Goal: Task Accomplishment & Management: Use online tool/utility

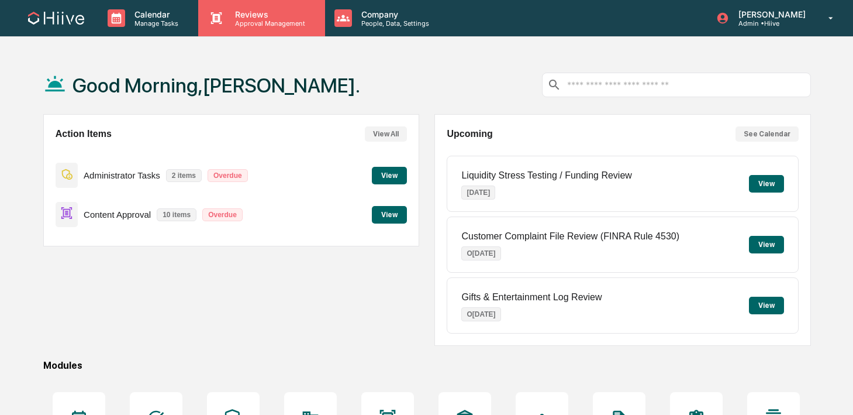
click at [243, 17] on p "Reviews" at bounding box center [268, 14] width 85 height 10
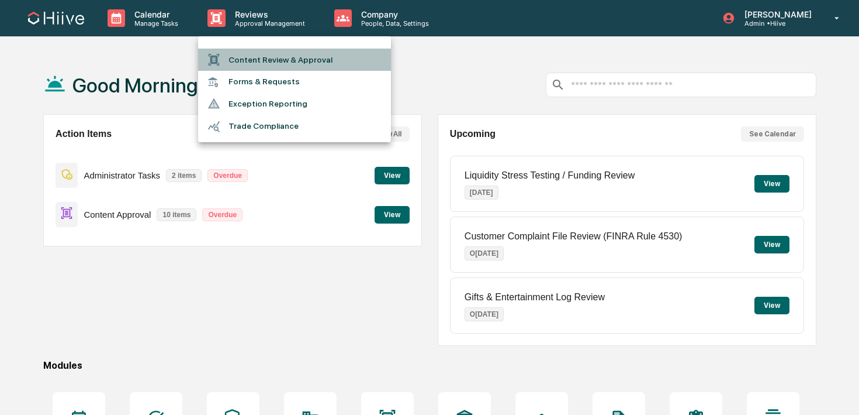
click at [261, 54] on li "Content Review & Approval" at bounding box center [294, 60] width 193 height 22
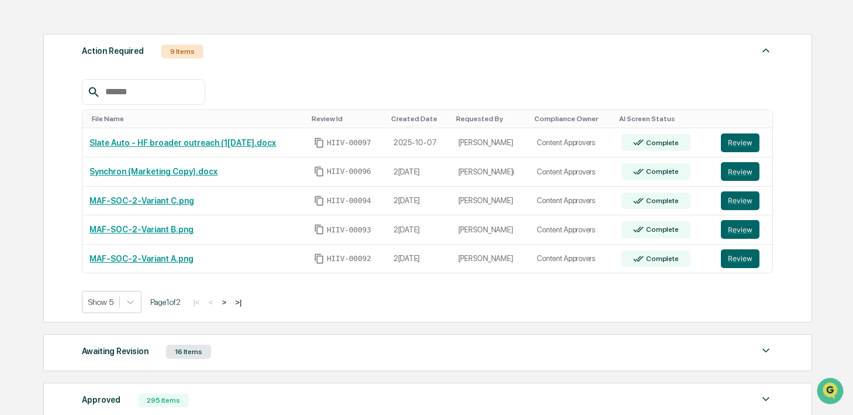
scroll to position [164, 0]
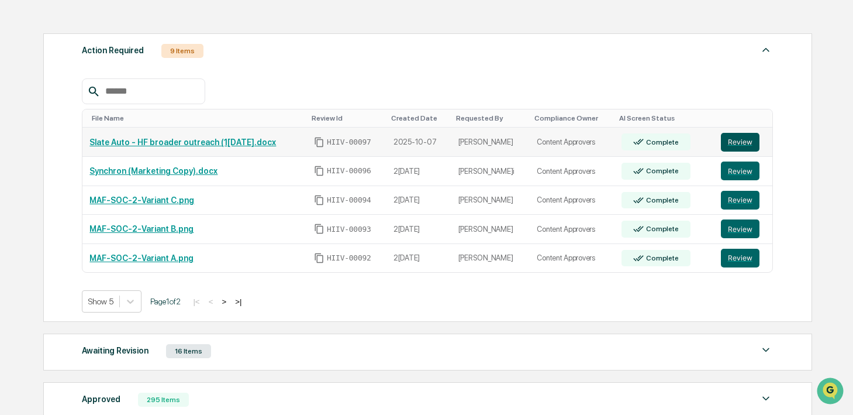
click at [733, 144] on button "Review" at bounding box center [740, 142] width 39 height 19
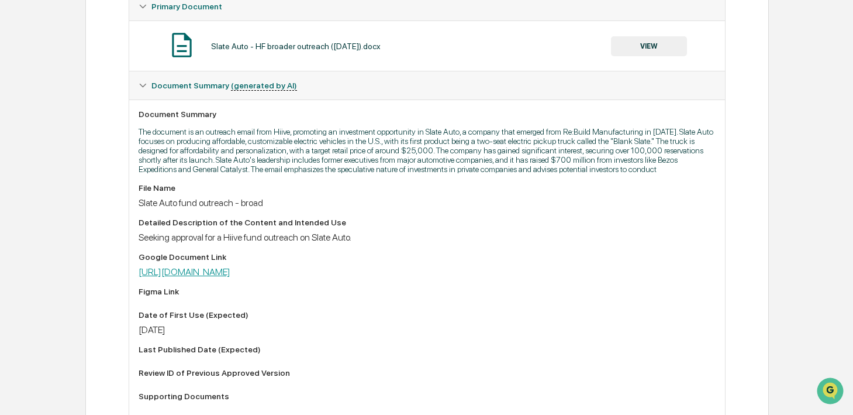
click at [230, 277] on link "https://docs.google.com/document/d/1UbRUny7HIHT3oLFfdppmVdrNaPGNnE8R/edit" at bounding box center [185, 271] width 92 height 11
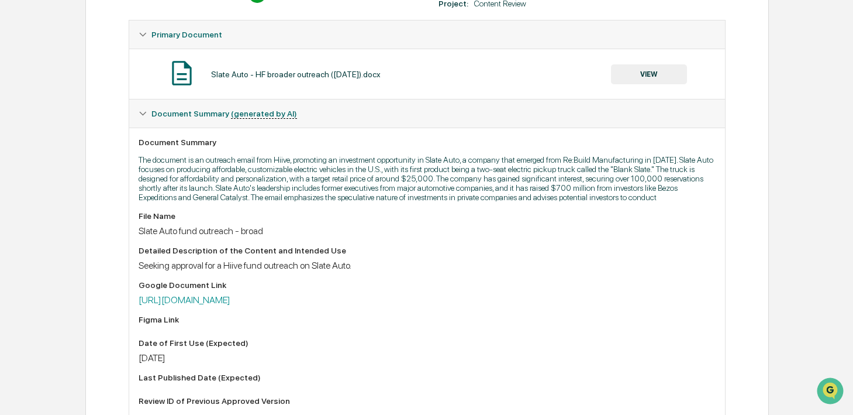
click at [650, 71] on button "VIEW" at bounding box center [649, 74] width 76 height 20
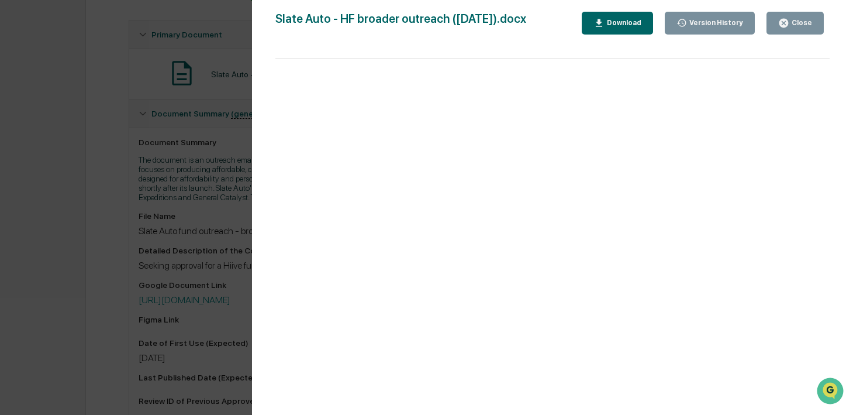
click at [803, 20] on div "Close" at bounding box center [800, 23] width 23 height 8
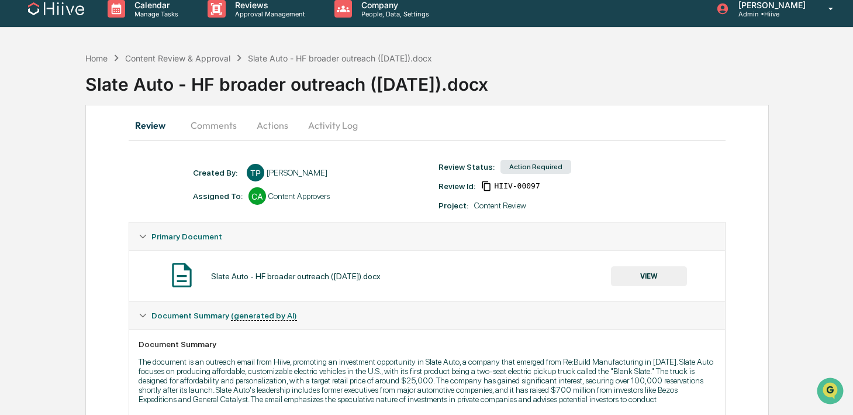
scroll to position [0, 0]
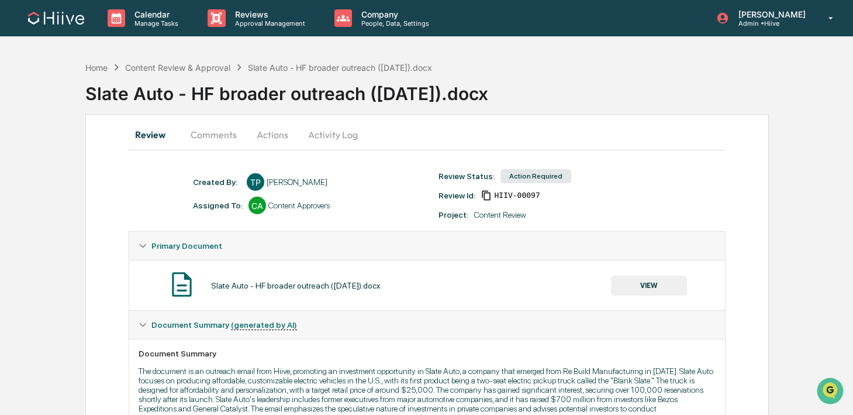
click at [217, 140] on button "Comments" at bounding box center [213, 134] width 65 height 28
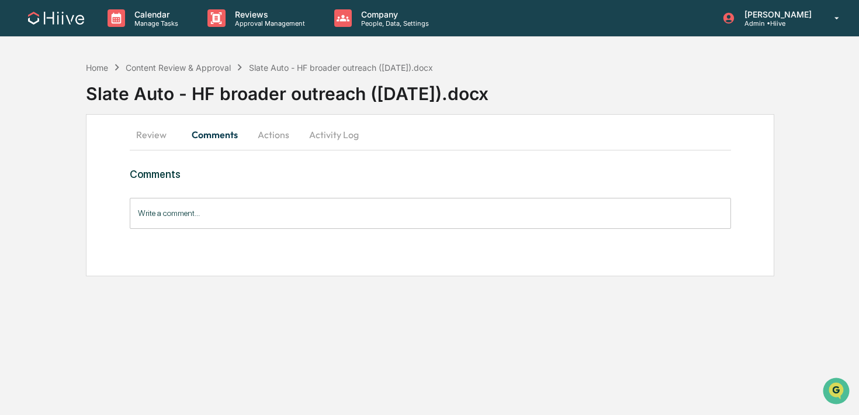
click at [232, 217] on input "Write a comment..." at bounding box center [431, 213] width 602 height 31
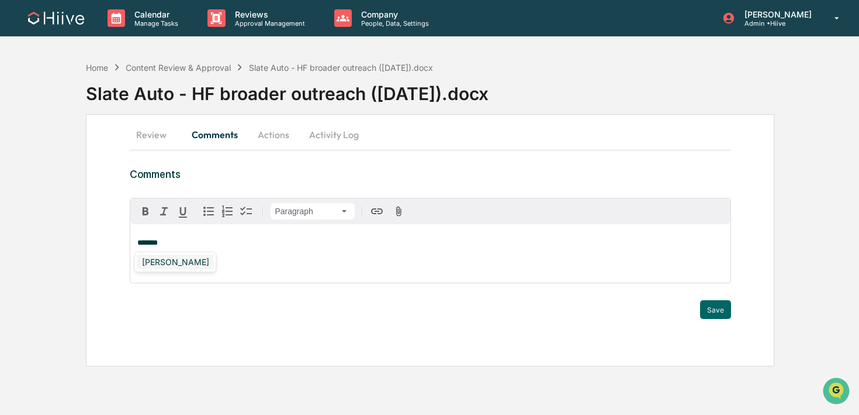
click at [183, 262] on div "Susan Woodard" at bounding box center [175, 261] width 77 height 15
click at [713, 311] on button "Save" at bounding box center [715, 309] width 31 height 19
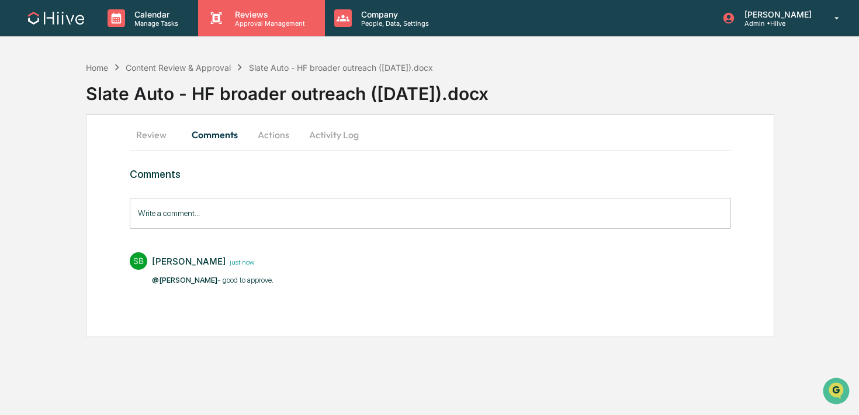
click at [238, 28] on div "Reviews Approval Management" at bounding box center [261, 18] width 126 height 36
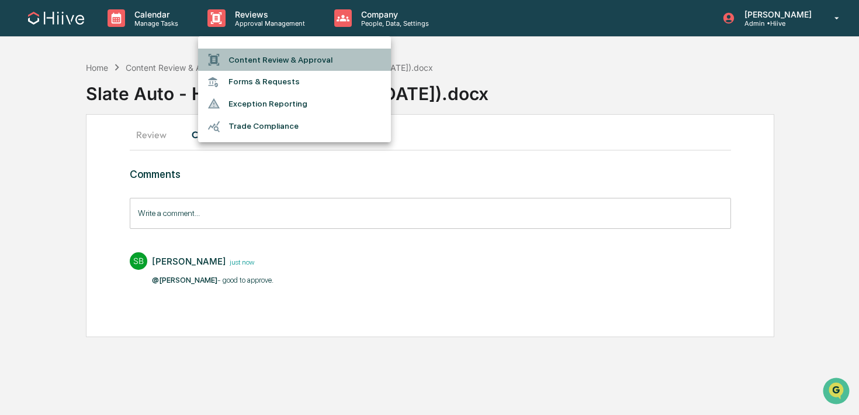
click at [236, 54] on li "Content Review & Approval" at bounding box center [294, 60] width 193 height 22
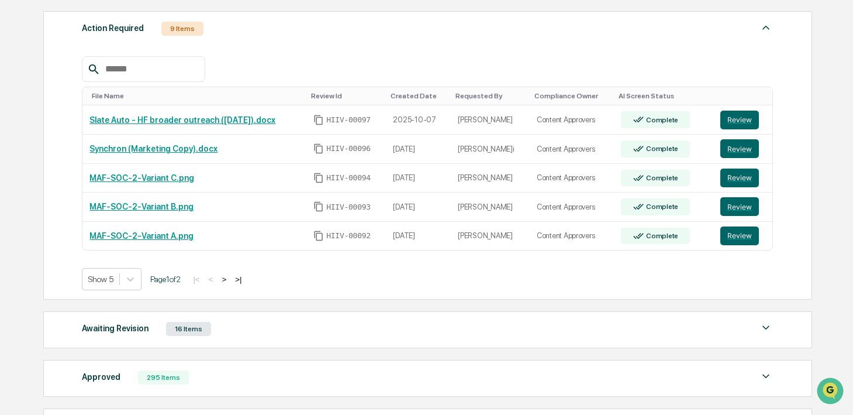
scroll to position [188, 0]
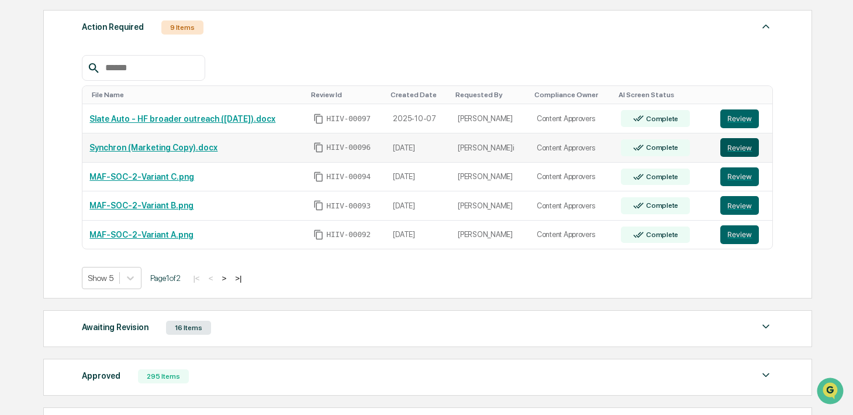
click at [732, 152] on button "Review" at bounding box center [739, 147] width 39 height 19
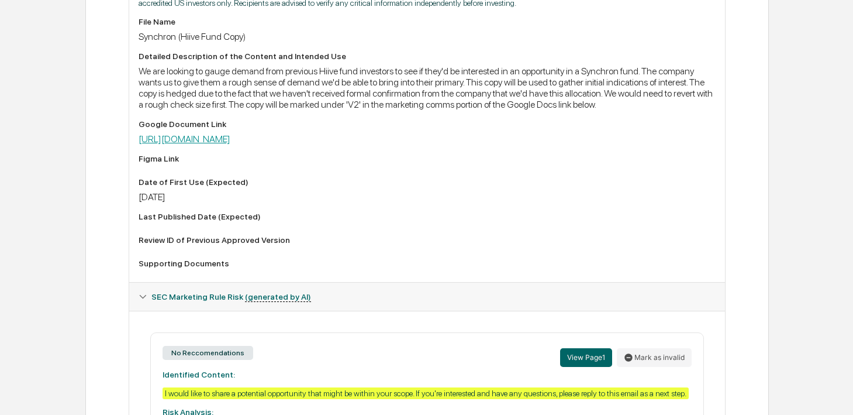
click at [230, 144] on link "https://docs.google.com/document/d/1leTmtB4W_u3GKITCL7KAfbmOFuRw5KwP/edit" at bounding box center [185, 138] width 92 height 11
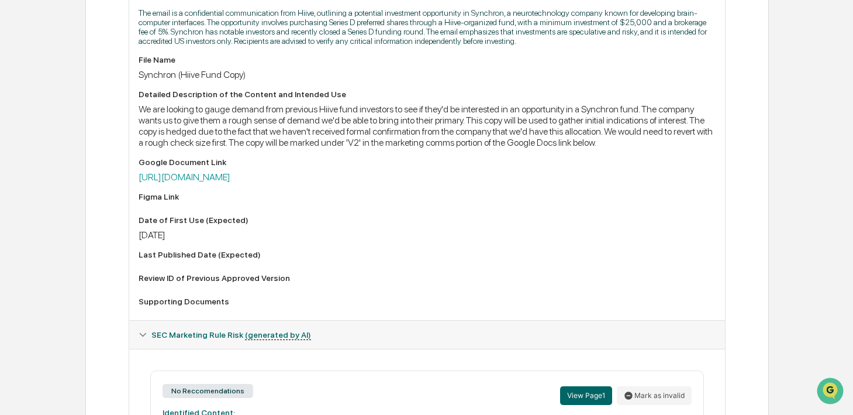
scroll to position [137, 0]
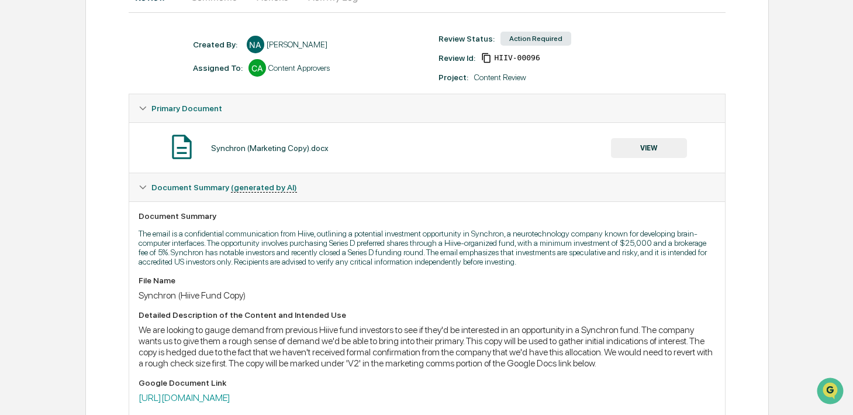
click at [626, 144] on button "VIEW" at bounding box center [649, 148] width 76 height 20
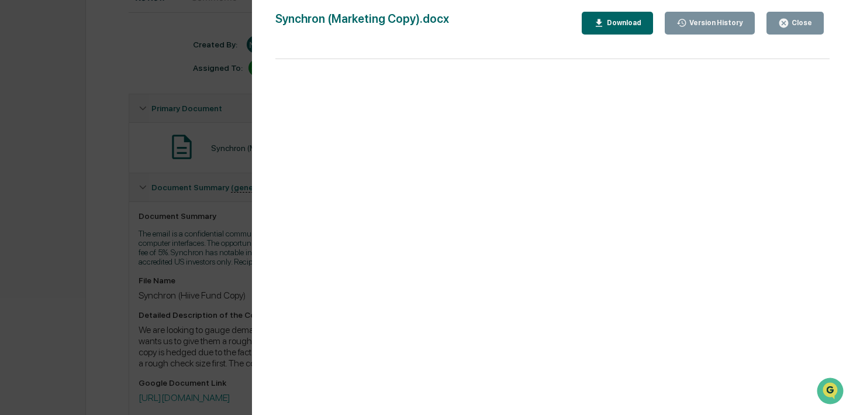
click at [184, 123] on div "Version History 10/06/2025, 11:55 PM Nima Shafigh-Ardestani Synchron (Marketing…" at bounding box center [426, 207] width 853 height 415
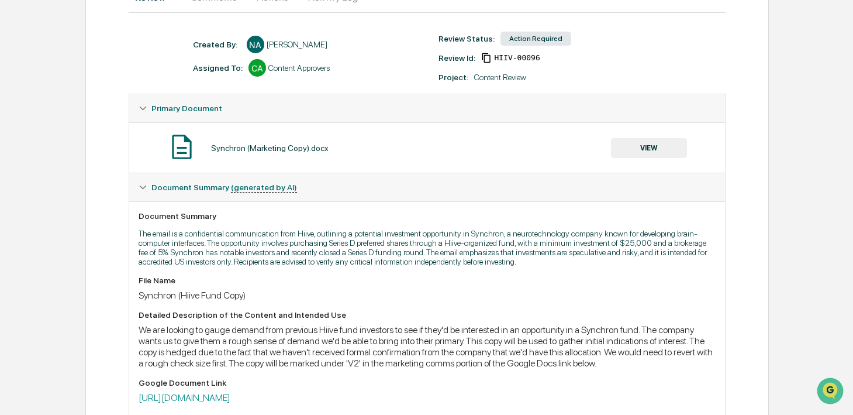
scroll to position [0, 0]
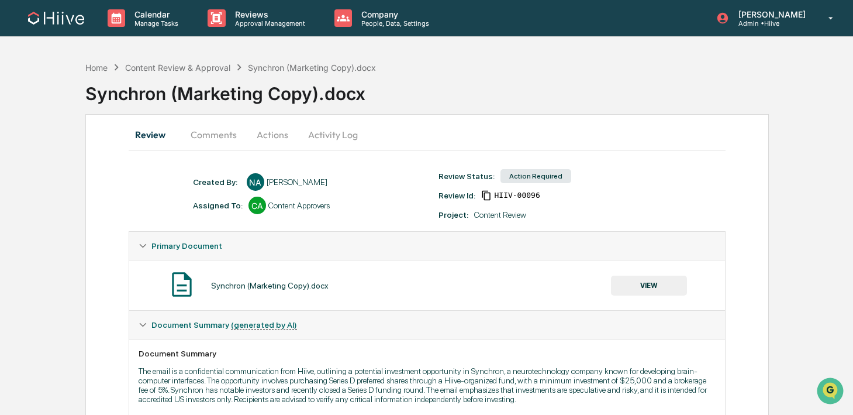
click at [313, 145] on button "Activity Log" at bounding box center [333, 134] width 68 height 28
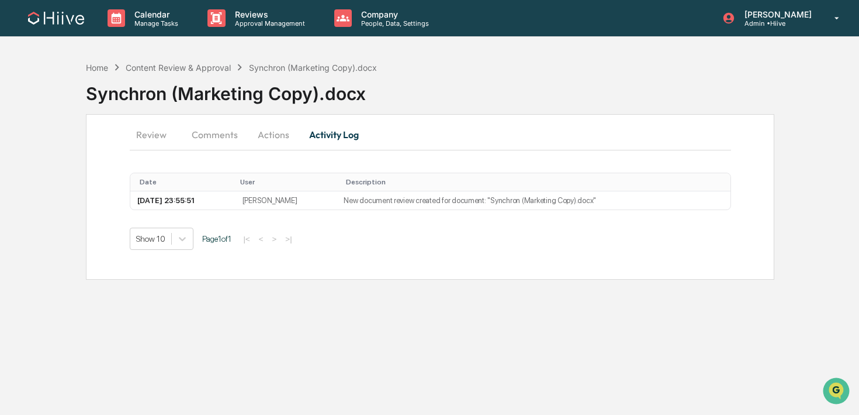
click at [290, 131] on button "Actions" at bounding box center [273, 134] width 53 height 28
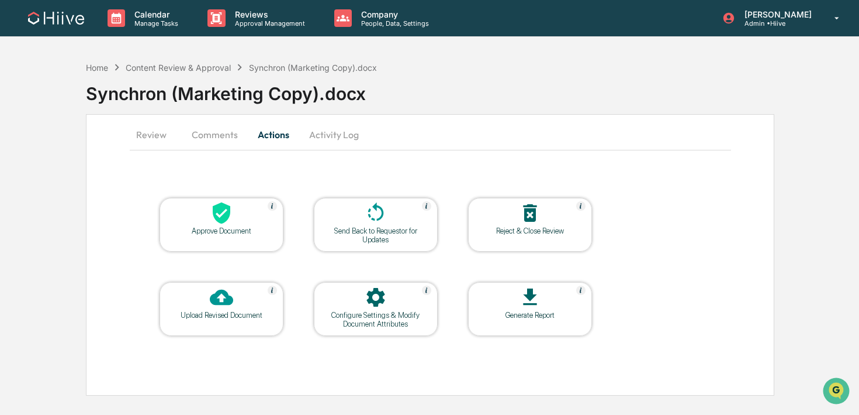
click at [340, 200] on div "Send Back to Requestor for Updates" at bounding box center [376, 225] width 124 height 54
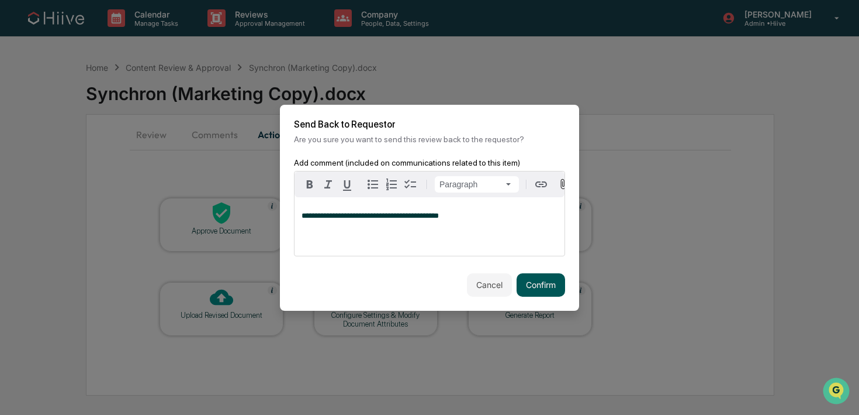
click at [517, 282] on button "Confirm" at bounding box center [541, 284] width 49 height 23
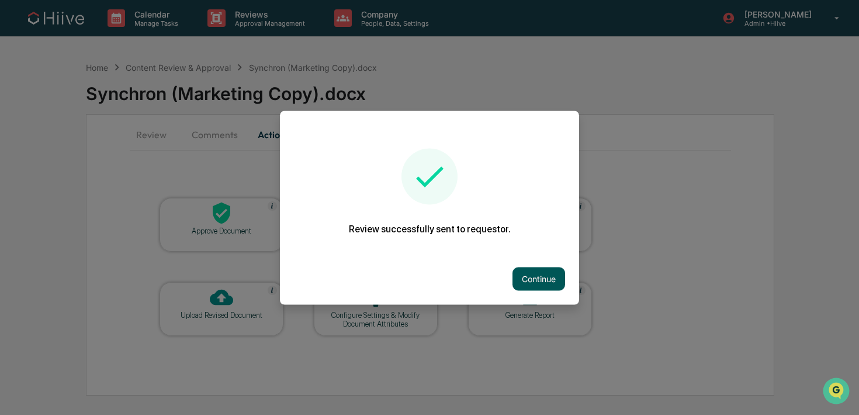
click at [518, 272] on button "Continue" at bounding box center [539, 278] width 53 height 23
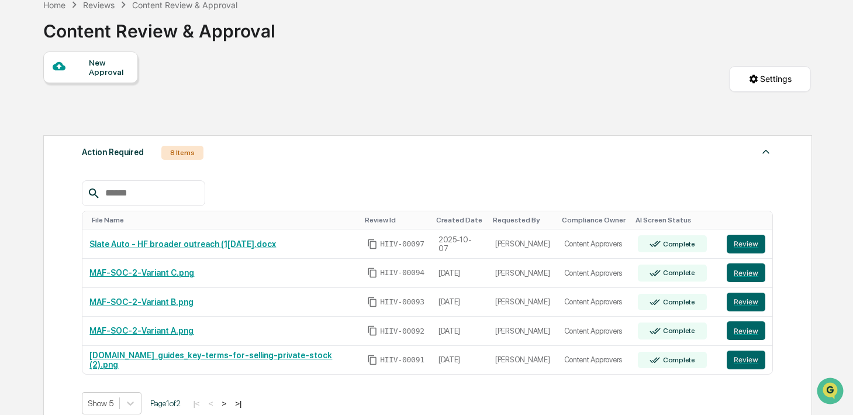
scroll to position [161, 0]
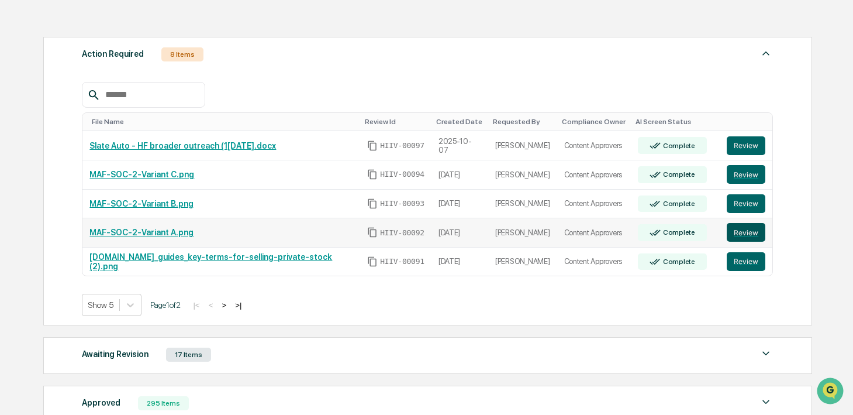
click at [738, 239] on button "Review" at bounding box center [746, 232] width 39 height 19
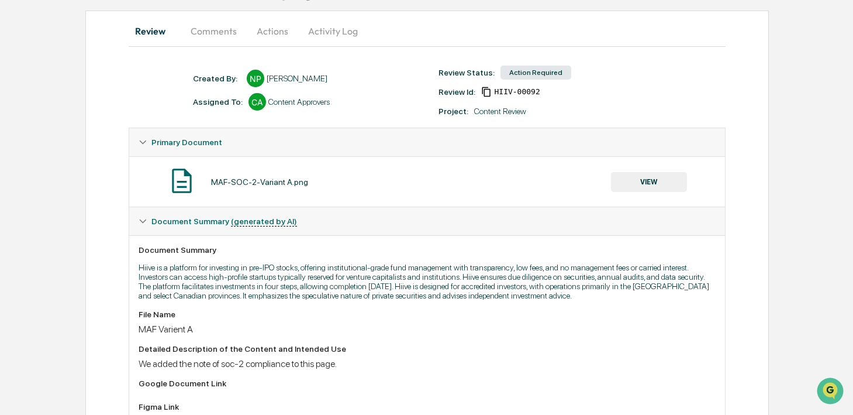
click at [640, 185] on button "VIEW" at bounding box center [649, 182] width 76 height 20
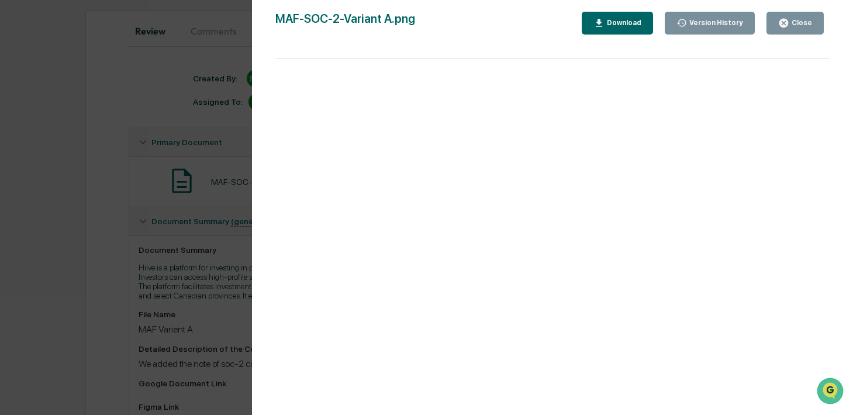
click at [232, 254] on div "Version History 10/06/2025, 11:27 PM Nathan Pitzer MAF-SOC-2-Variant A.png Clos…" at bounding box center [426, 207] width 853 height 415
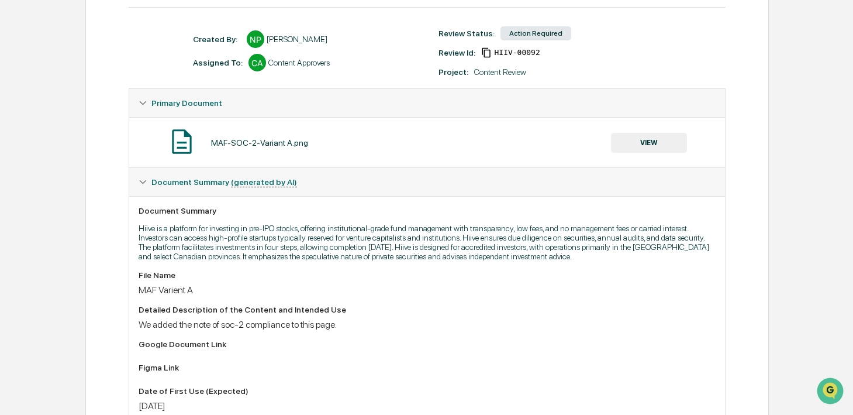
scroll to position [197, 0]
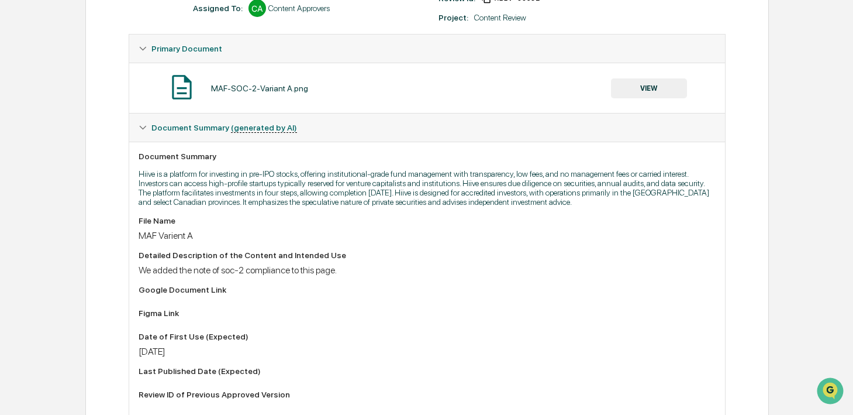
click at [665, 86] on button "VIEW" at bounding box center [649, 88] width 76 height 20
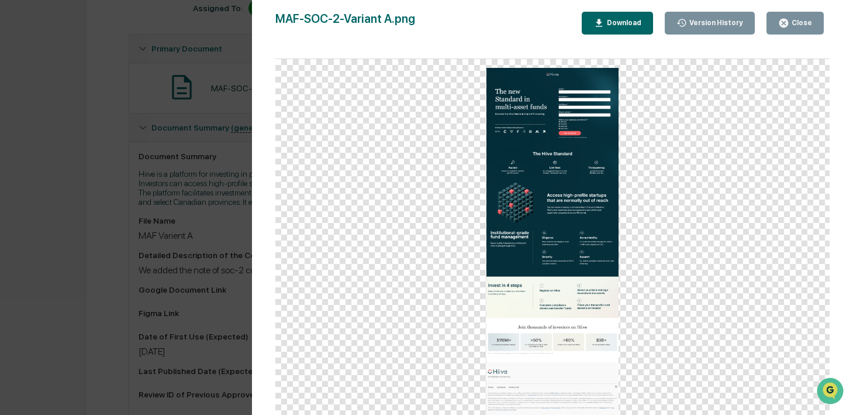
click at [612, 23] on div "Download" at bounding box center [623, 23] width 37 height 8
click at [782, 20] on icon "button" at bounding box center [783, 23] width 9 height 9
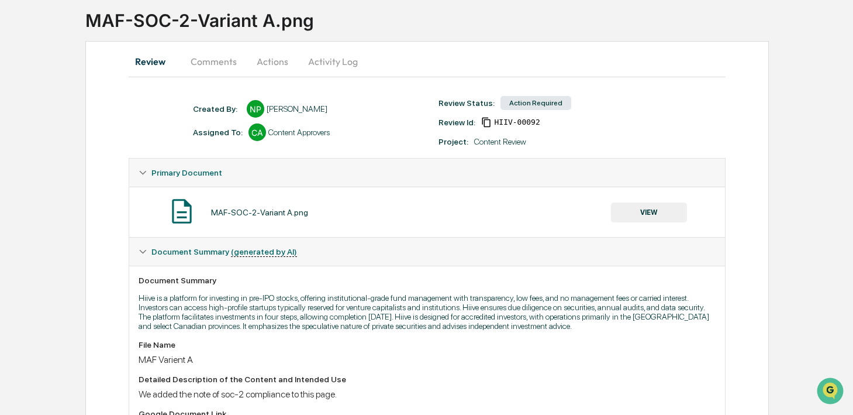
scroll to position [0, 0]
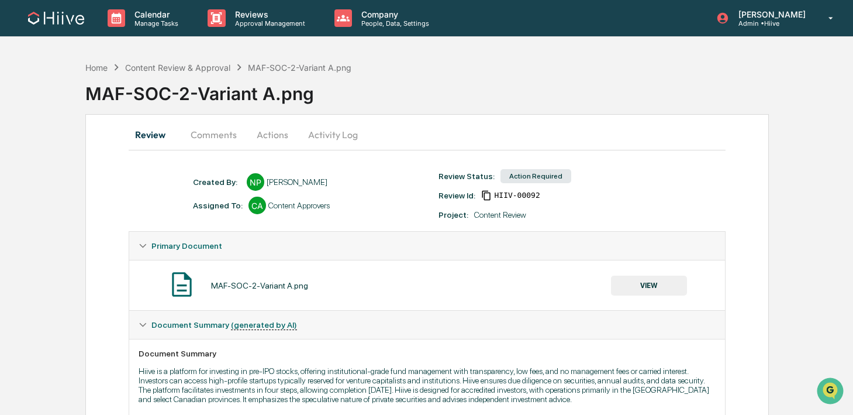
click at [316, 129] on button "Activity Log" at bounding box center [333, 134] width 68 height 28
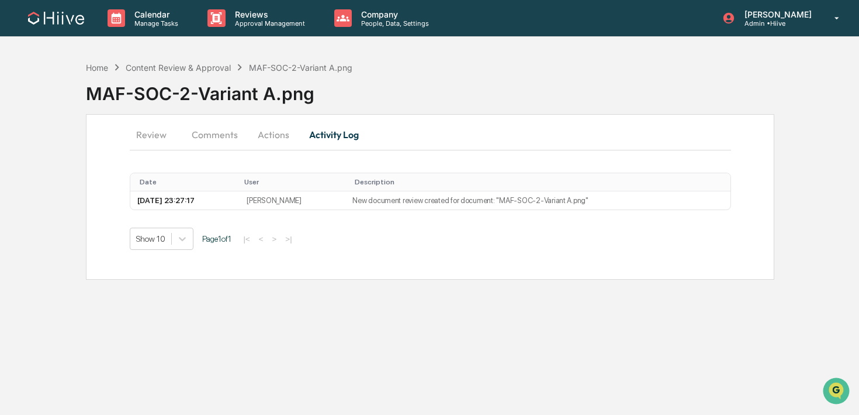
click at [284, 135] on button "Actions" at bounding box center [273, 134] width 53 height 28
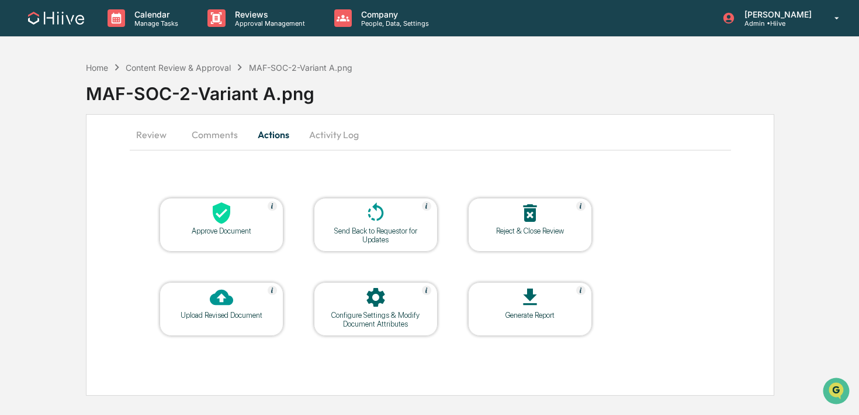
click at [215, 132] on button "Comments" at bounding box center [214, 134] width 65 height 28
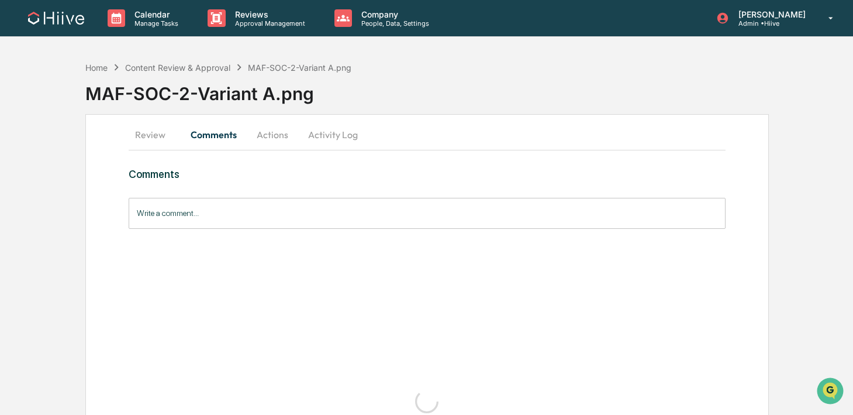
click at [239, 201] on input "Write a comment..." at bounding box center [427, 213] width 597 height 31
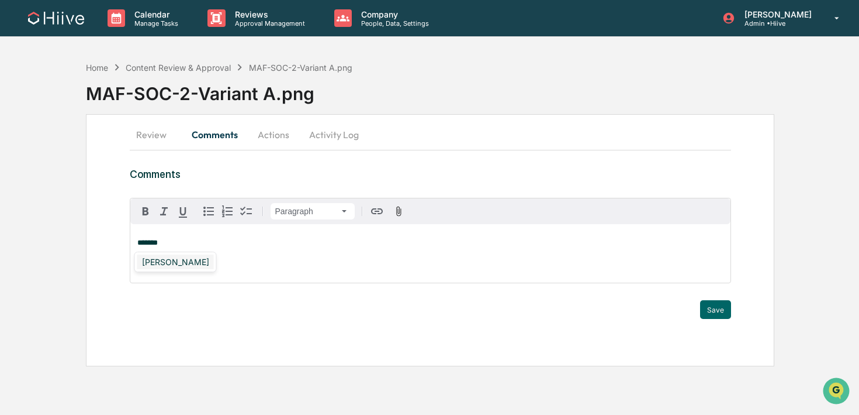
click at [188, 265] on div "Susan Woodard" at bounding box center [175, 261] width 77 height 15
click at [714, 306] on button "Save" at bounding box center [715, 309] width 31 height 19
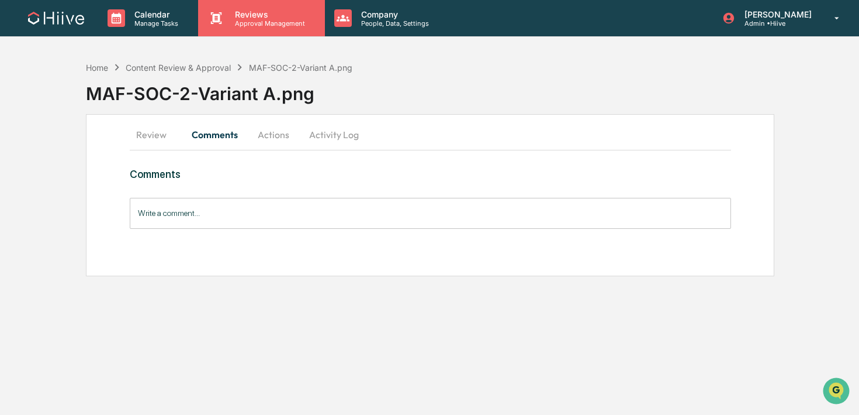
click at [244, 25] on p "Approval Management" at bounding box center [268, 23] width 85 height 8
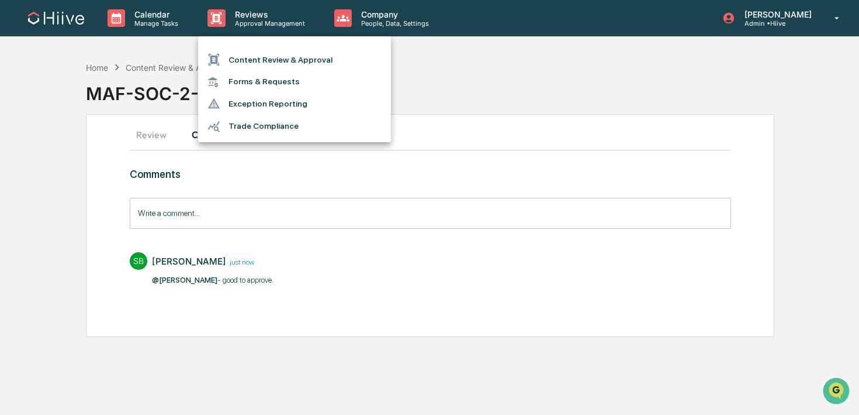
click at [238, 63] on li "Content Review & Approval" at bounding box center [294, 60] width 193 height 22
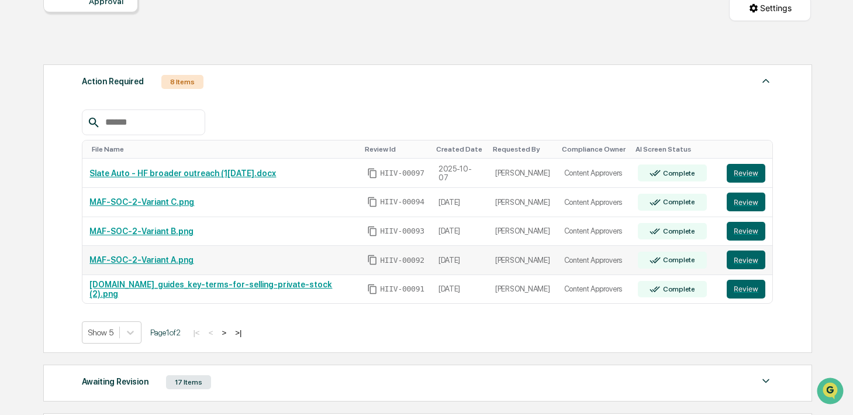
scroll to position [140, 0]
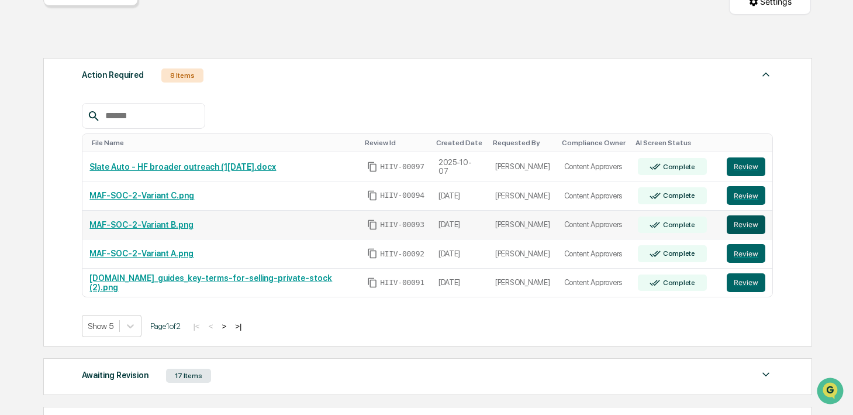
click at [748, 220] on button "Review" at bounding box center [746, 224] width 39 height 19
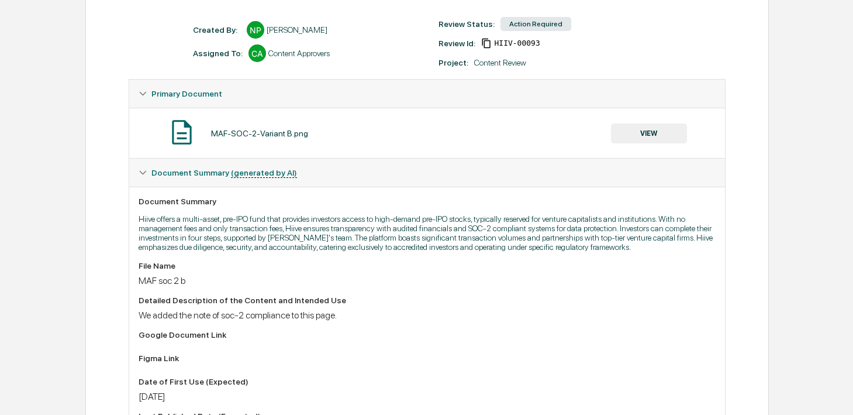
click at [647, 132] on button "VIEW" at bounding box center [649, 133] width 76 height 20
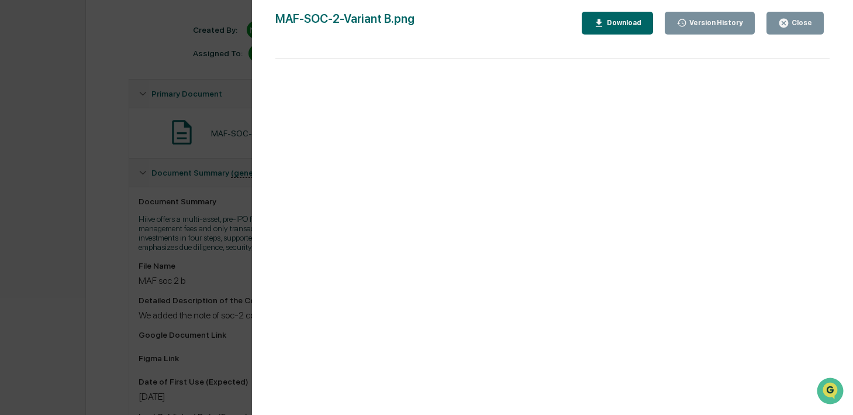
click at [622, 22] on div "Download" at bounding box center [623, 23] width 37 height 8
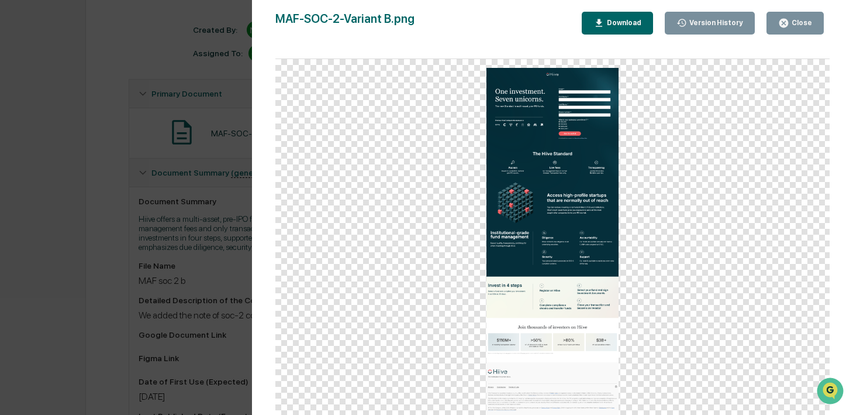
click at [777, 23] on button "Close" at bounding box center [794, 23] width 57 height 23
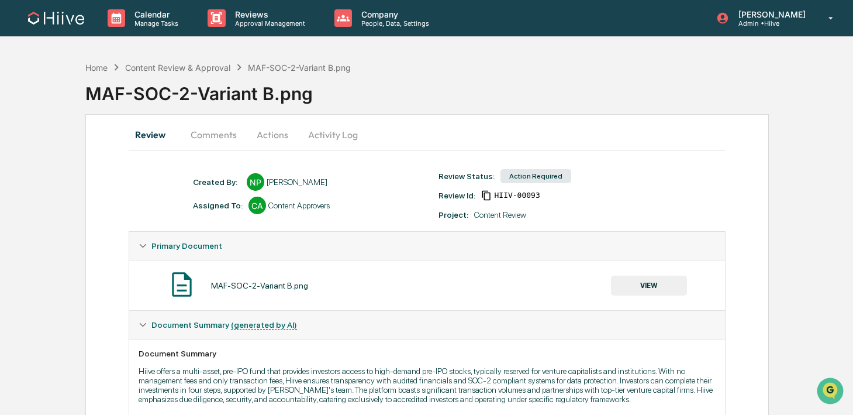
click at [330, 133] on button "Activity Log" at bounding box center [333, 134] width 68 height 28
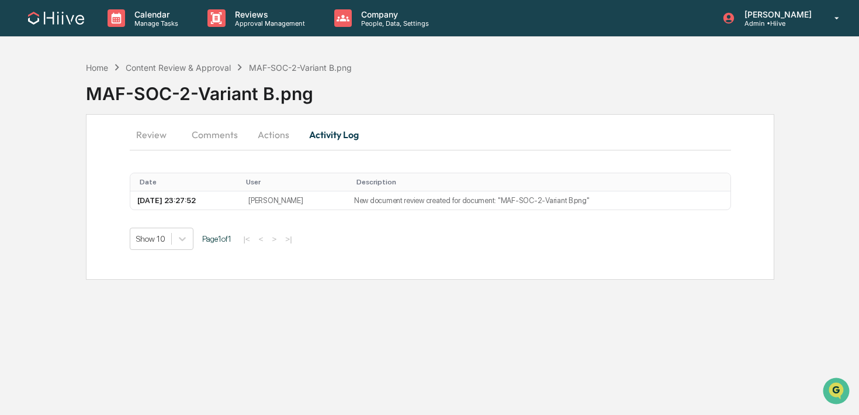
click at [281, 132] on button "Actions" at bounding box center [273, 134] width 53 height 28
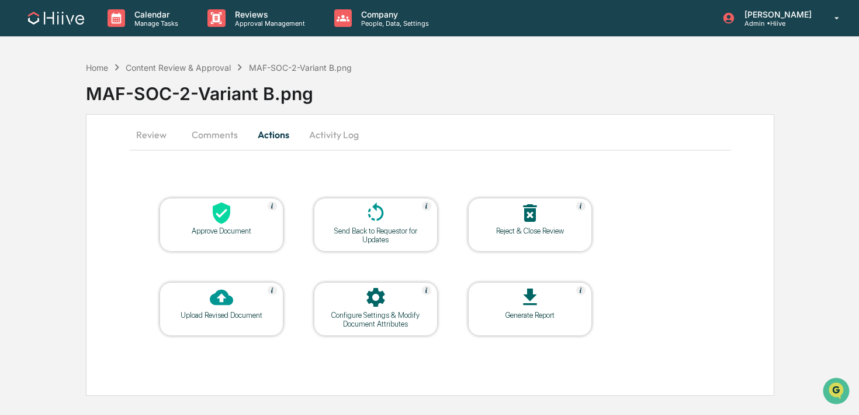
click at [378, 227] on div "Send Back to Requestor for Updates" at bounding box center [375, 235] width 105 height 18
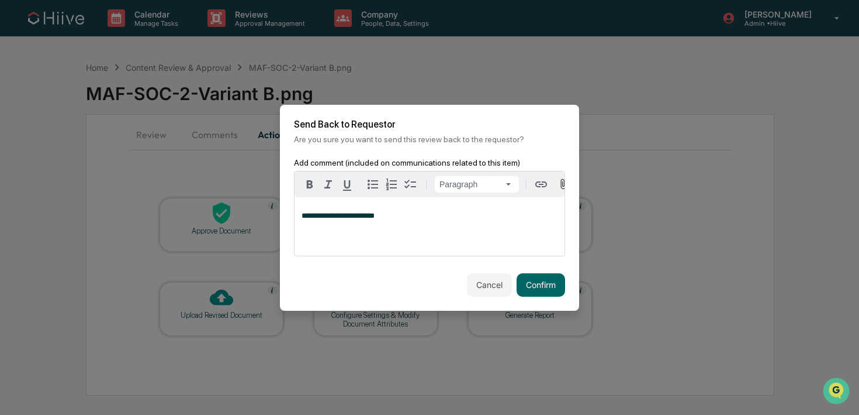
click at [398, 227] on div "**********" at bounding box center [430, 226] width 270 height 58
click at [402, 213] on span "**********" at bounding box center [372, 216] width 140 height 8
click at [443, 224] on p "**********" at bounding box center [430, 220] width 256 height 16
click at [398, 217] on span "**********" at bounding box center [426, 220] width 248 height 16
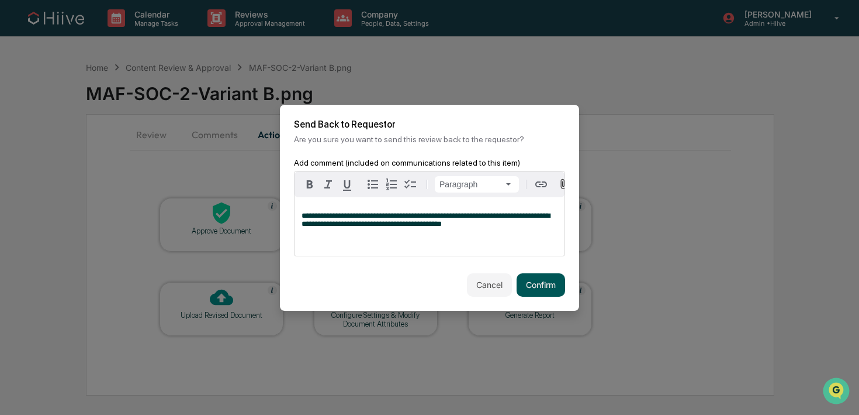
click at [545, 282] on button "Confirm" at bounding box center [541, 284] width 49 height 23
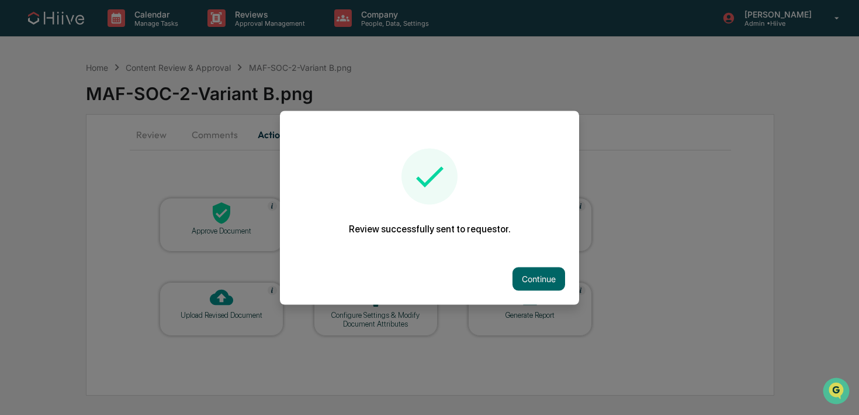
click at [527, 260] on div "Continue" at bounding box center [429, 278] width 299 height 51
click at [523, 274] on button "Continue" at bounding box center [539, 278] width 53 height 23
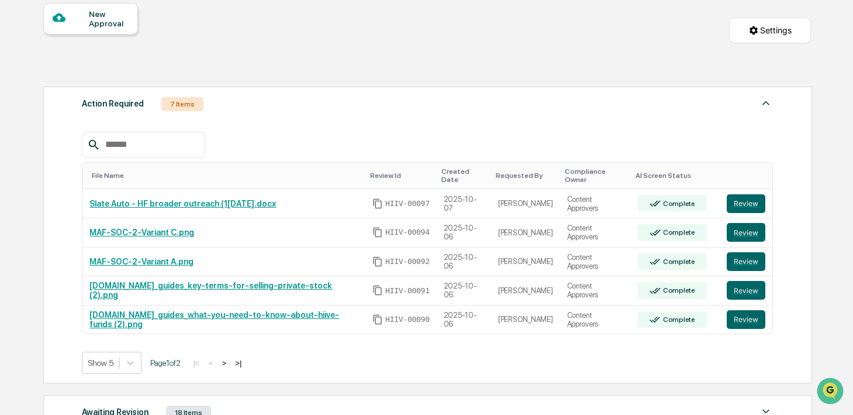
scroll to position [145, 0]
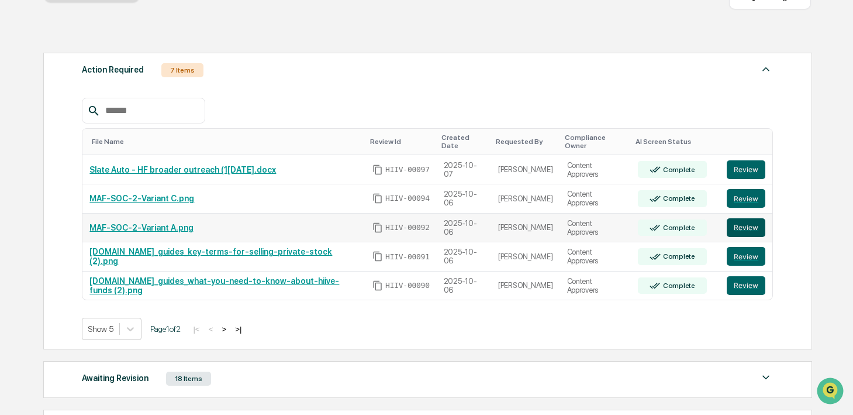
click at [745, 219] on button "Review" at bounding box center [746, 227] width 39 height 19
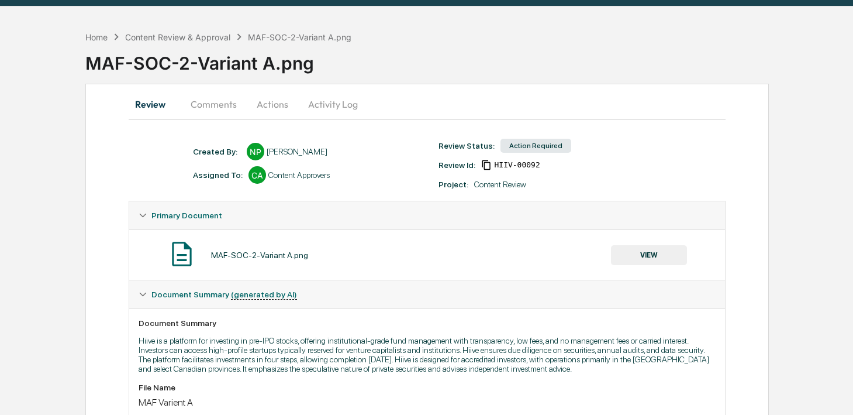
scroll to position [64, 0]
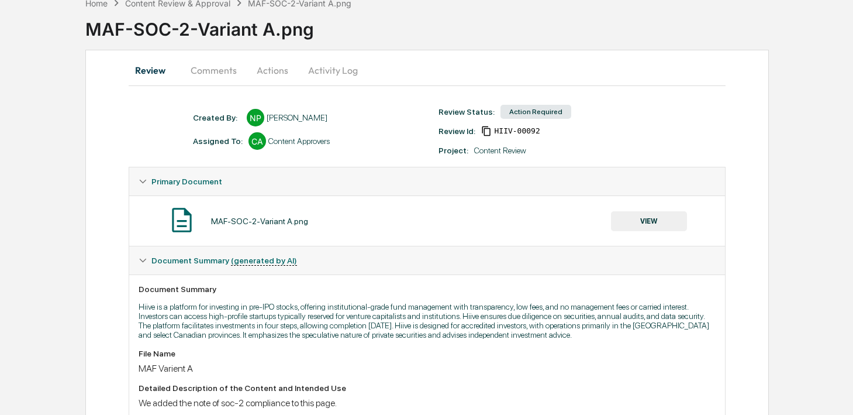
click at [633, 222] on button "VIEW" at bounding box center [649, 221] width 76 height 20
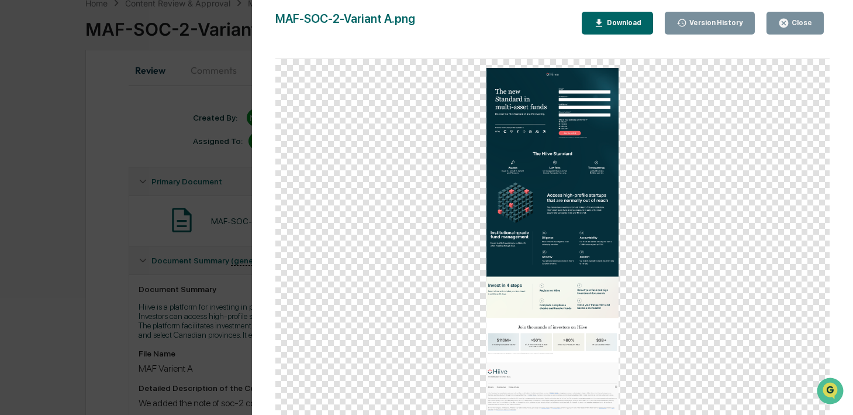
scroll to position [0, 0]
click at [614, 26] on div "Download" at bounding box center [623, 23] width 37 height 8
click at [242, 201] on div "Version History 10/06/2025, 11:27 PM Nathan Pitzer MAF-SOC-2-Variant A.png Clos…" at bounding box center [426, 207] width 853 height 415
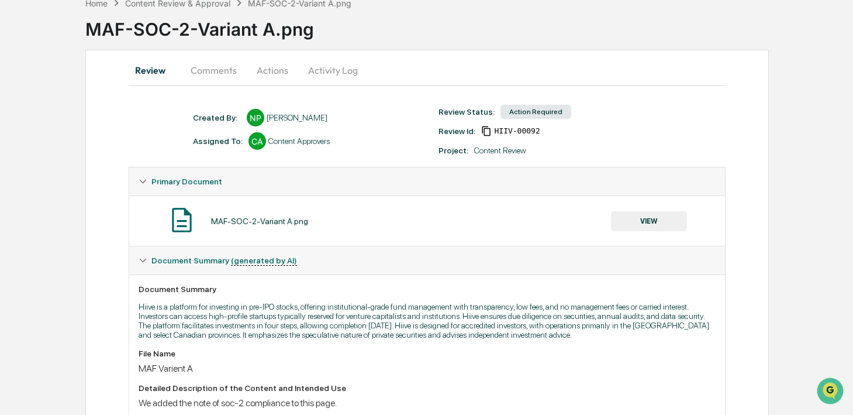
scroll to position [27, 0]
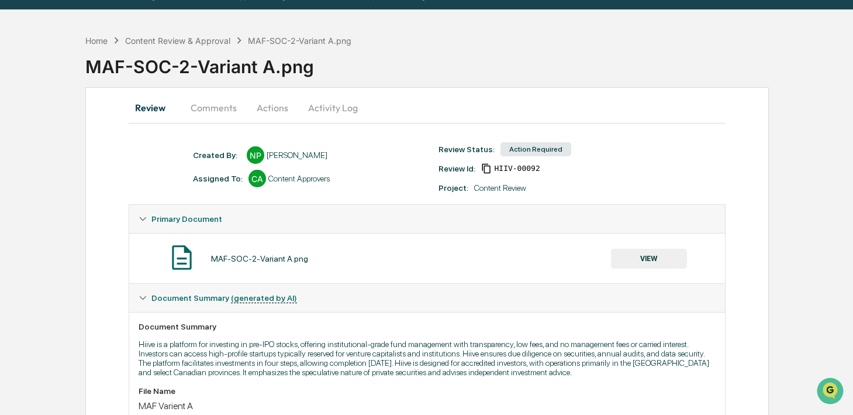
click at [224, 106] on button "Comments" at bounding box center [213, 108] width 65 height 28
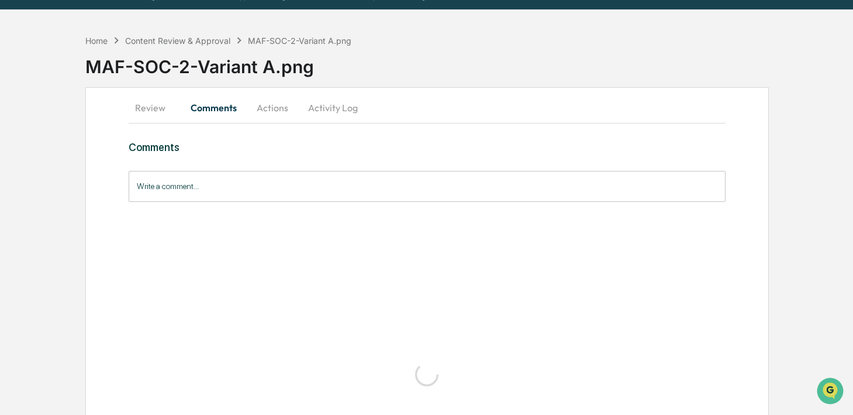
click at [234, 181] on input "Write a comment..." at bounding box center [427, 186] width 597 height 31
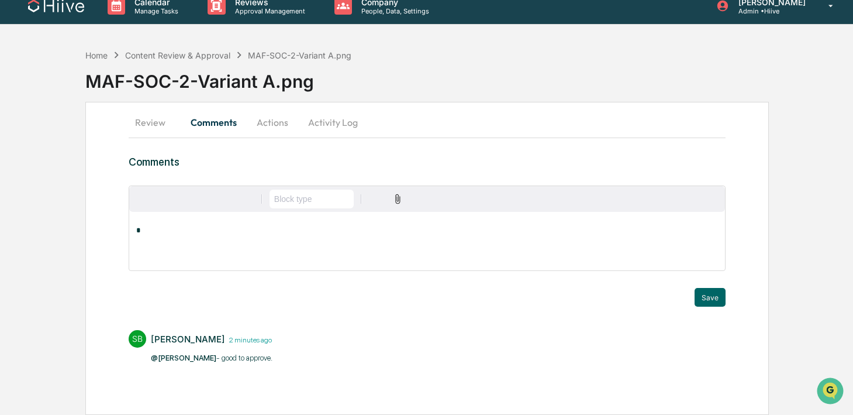
scroll to position [12, 0]
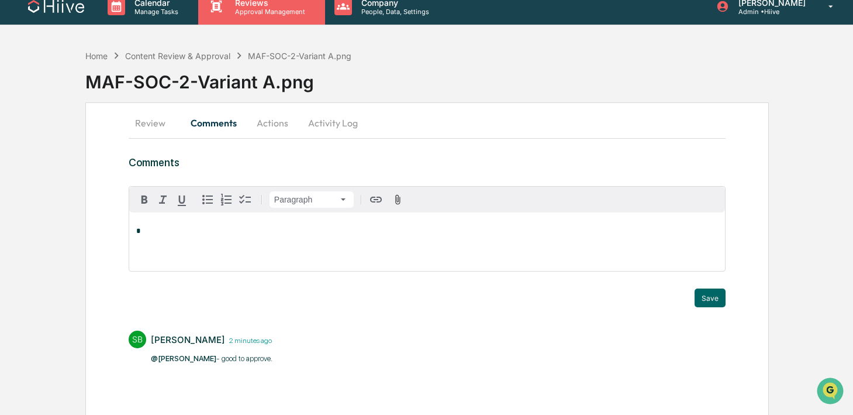
click at [246, 6] on p "Reviews" at bounding box center [268, 3] width 85 height 10
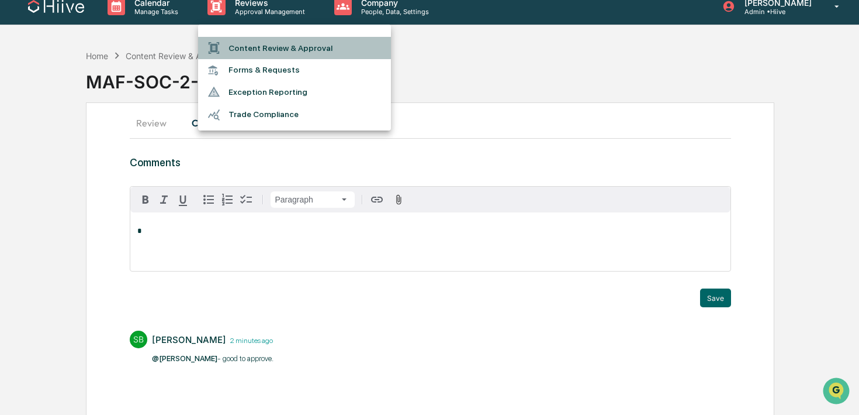
click at [240, 49] on li "Content Review & Approval" at bounding box center [294, 48] width 193 height 22
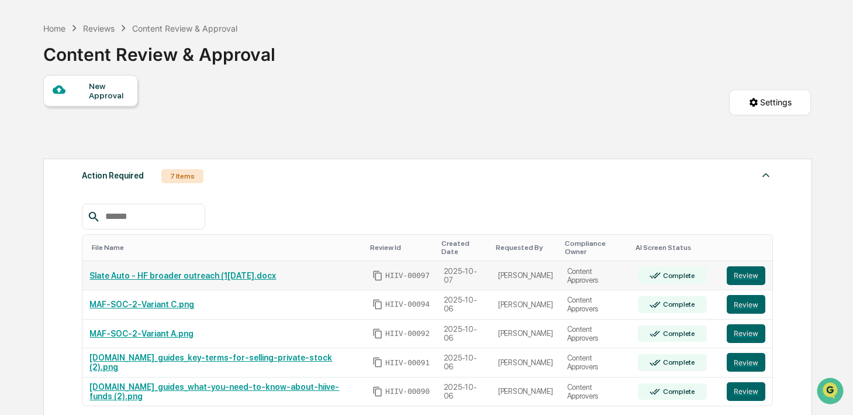
scroll to position [52, 0]
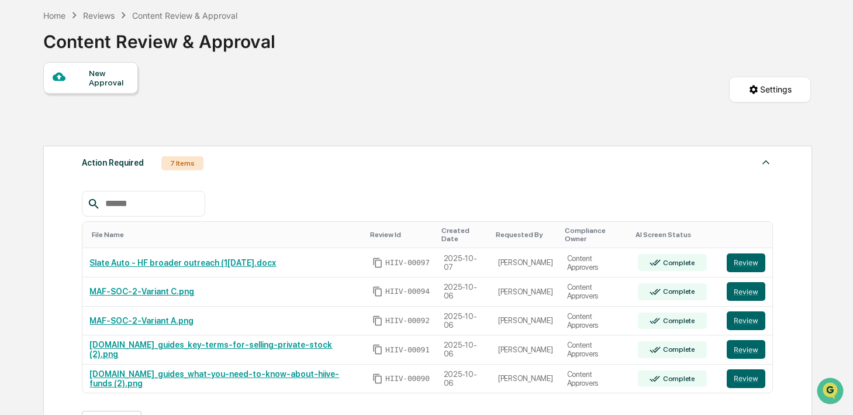
click at [743, 282] on button "Review" at bounding box center [746, 291] width 39 height 19
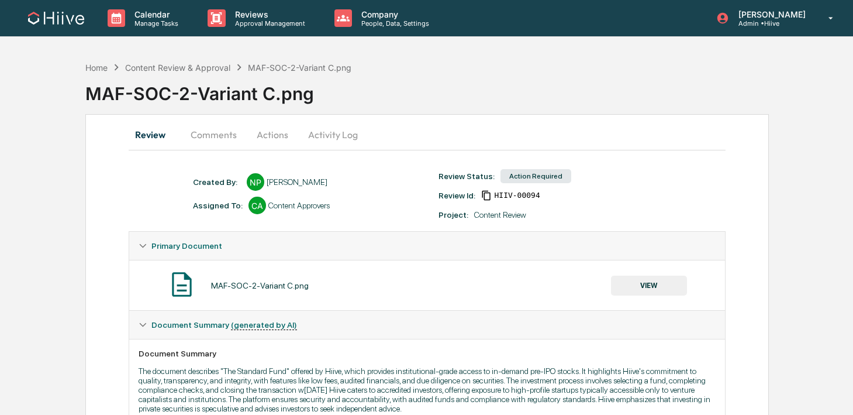
click at [222, 140] on button "Comments" at bounding box center [213, 134] width 65 height 28
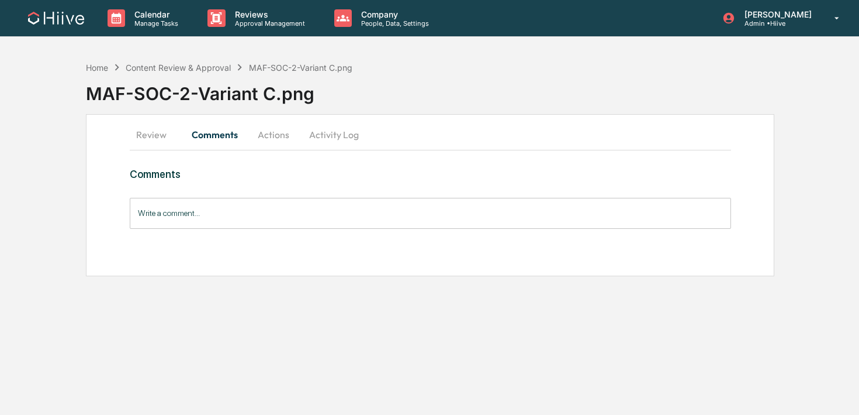
click at [158, 135] on button "Review" at bounding box center [156, 134] width 53 height 28
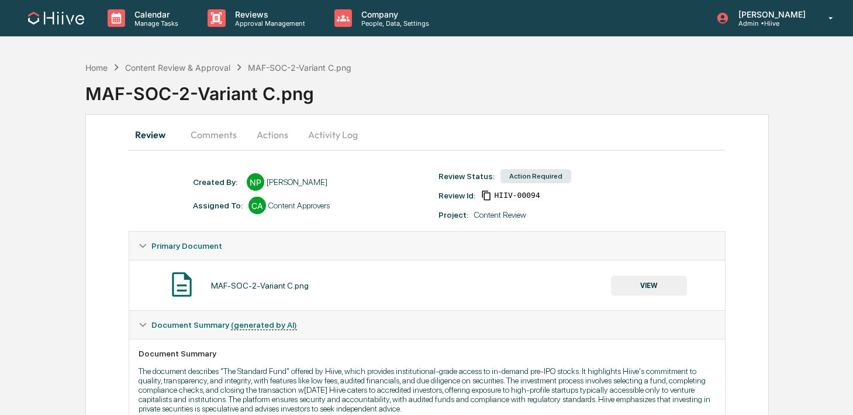
click at [630, 278] on button "VIEW" at bounding box center [649, 285] width 76 height 20
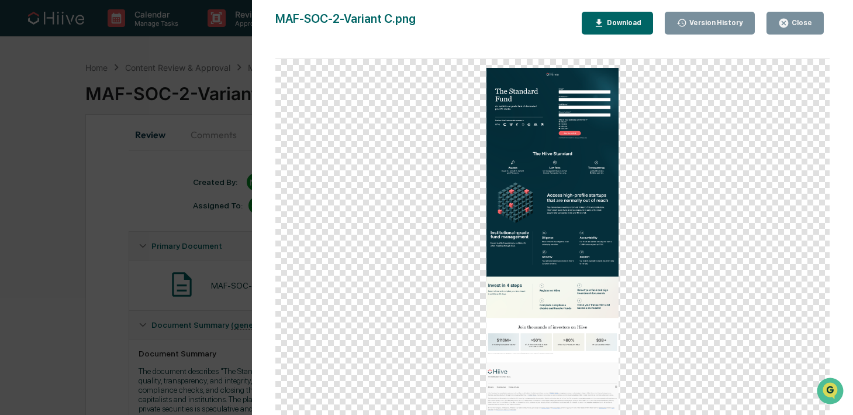
click at [629, 21] on div "Download" at bounding box center [623, 23] width 37 height 8
click at [248, 181] on div "Version History 10/06/2025, 11:28 PM Nathan Pitzer MAF-SOC-2-Variant C.png Clos…" at bounding box center [426, 207] width 853 height 415
click at [213, 185] on div "Version History 10/06/2025, 11:28 PM Nathan Pitzer MAF-SOC-2-Variant C.png Clos…" at bounding box center [426, 207] width 853 height 415
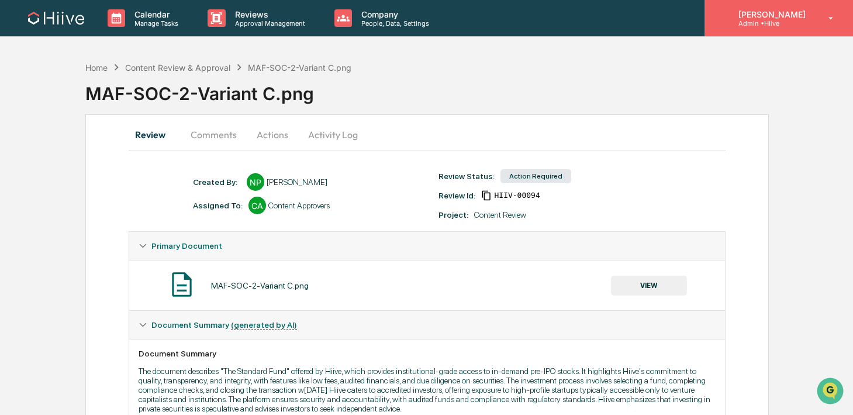
click at [786, 21] on p "Admin • Hiive" at bounding box center [770, 23] width 82 height 8
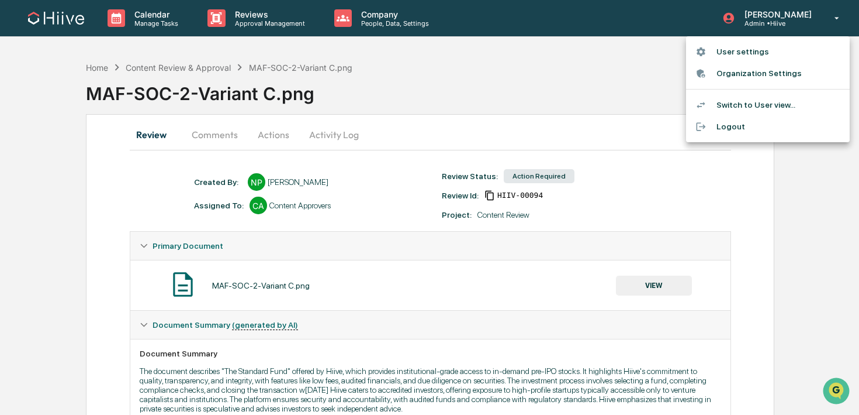
click at [467, 113] on div at bounding box center [429, 207] width 859 height 415
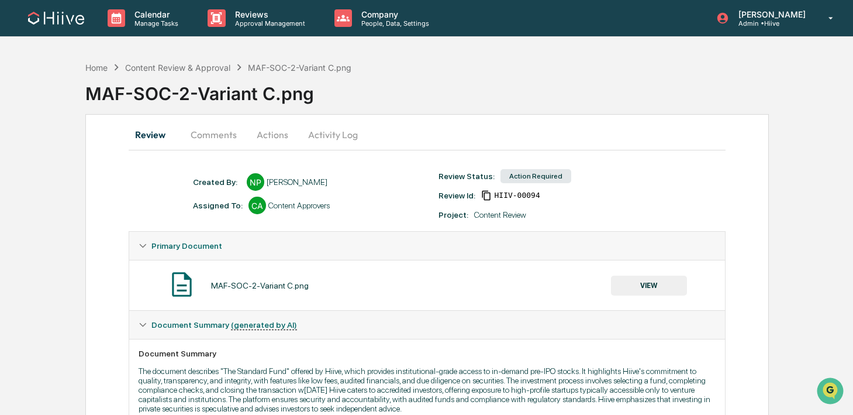
click at [202, 138] on button "Comments" at bounding box center [213, 134] width 65 height 28
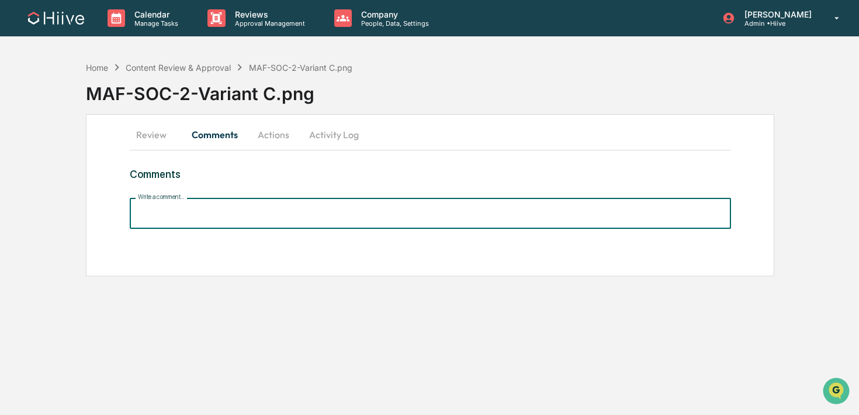
click at [206, 205] on input "Write a comment..." at bounding box center [431, 213] width 602 height 31
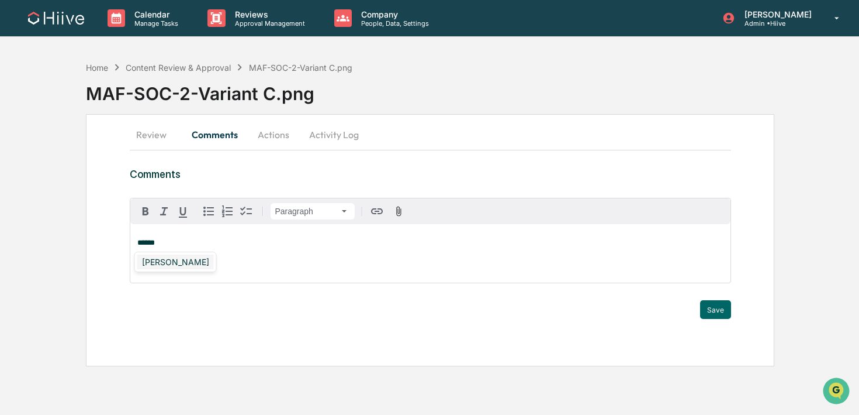
click at [170, 263] on div "[PERSON_NAME]" at bounding box center [175, 261] width 77 height 15
click at [718, 304] on button "Save" at bounding box center [715, 309] width 31 height 19
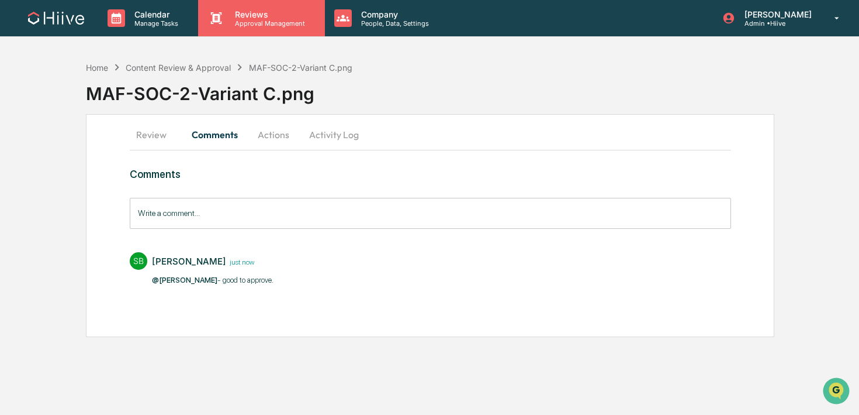
click at [253, 26] on p "Approval Management" at bounding box center [268, 23] width 85 height 8
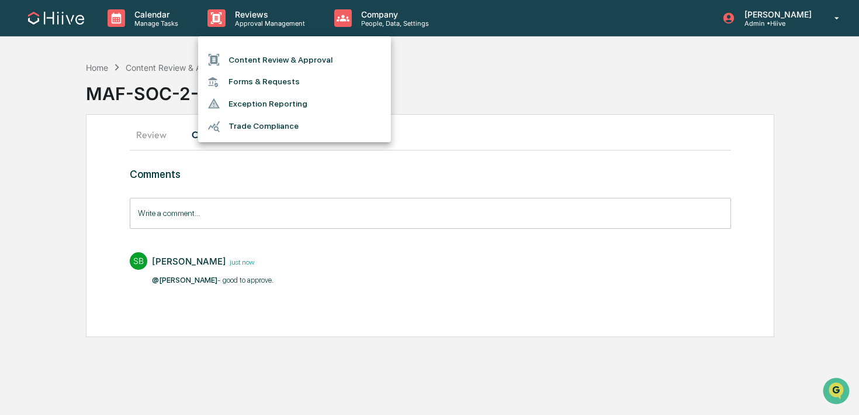
click at [251, 56] on li "Content Review & Approval" at bounding box center [294, 60] width 193 height 22
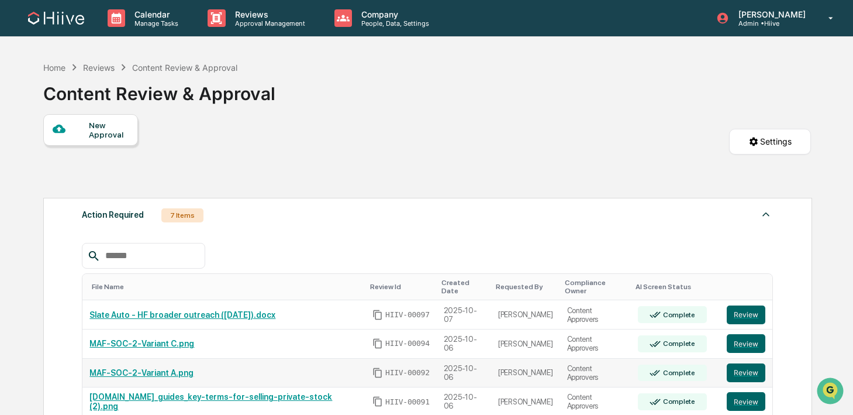
scroll to position [133, 0]
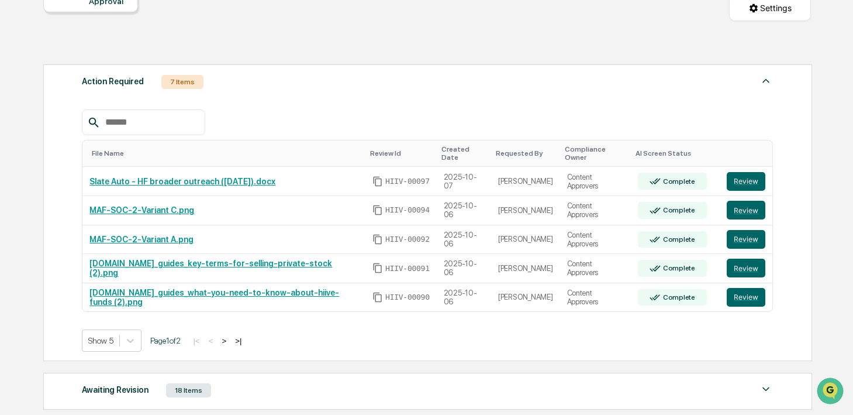
click at [230, 336] on button ">" at bounding box center [224, 341] width 12 height 10
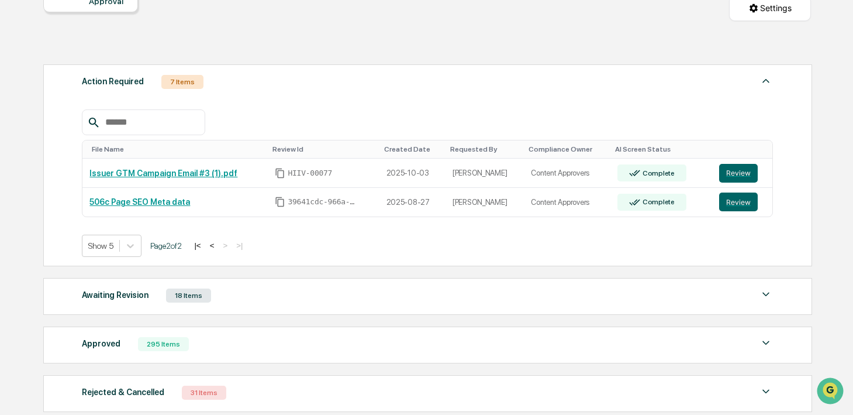
click at [218, 245] on button "<" at bounding box center [212, 245] width 12 height 10
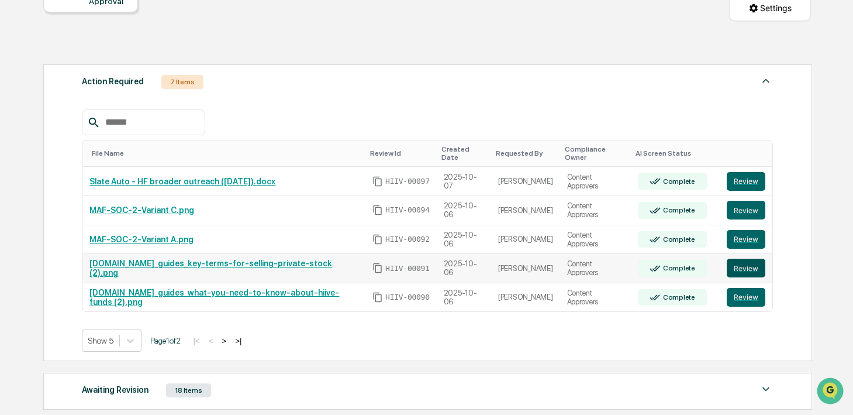
click at [754, 260] on button "Review" at bounding box center [746, 267] width 39 height 19
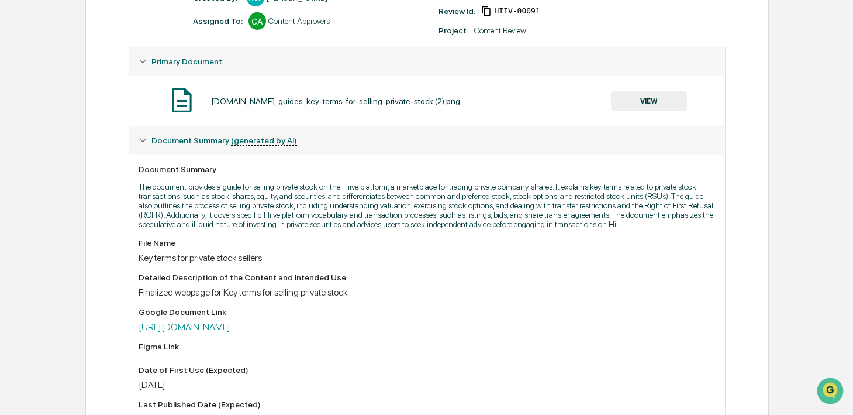
scroll to position [42, 0]
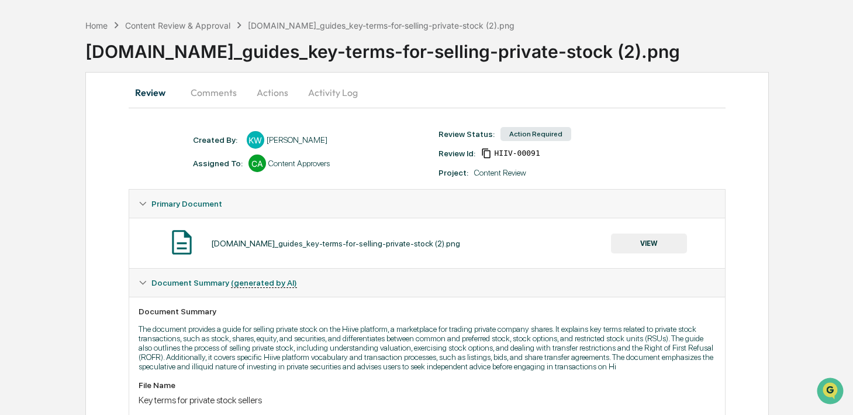
click at [632, 244] on button "VIEW" at bounding box center [649, 243] width 76 height 20
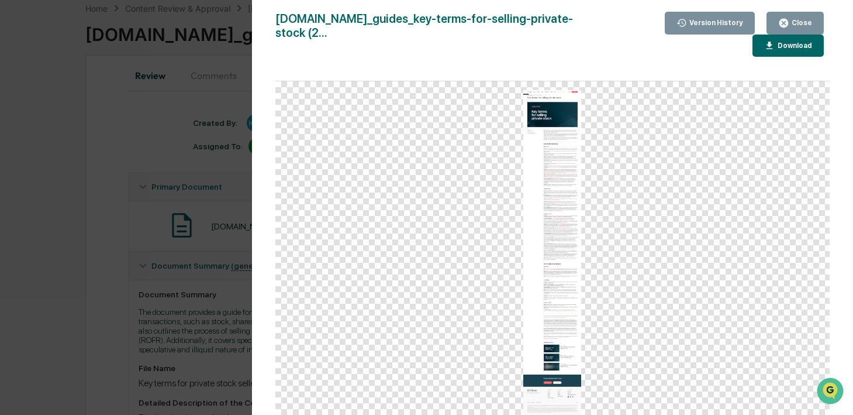
scroll to position [82, 0]
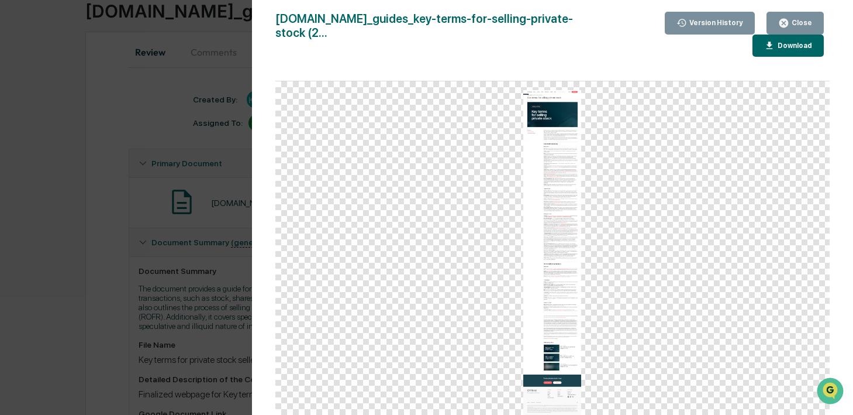
click at [212, 316] on div "Version History [DATE] 09:53 PM [PERSON_NAME] [DOMAIN_NAME]_guides_key-terms-fo…" at bounding box center [426, 207] width 853 height 415
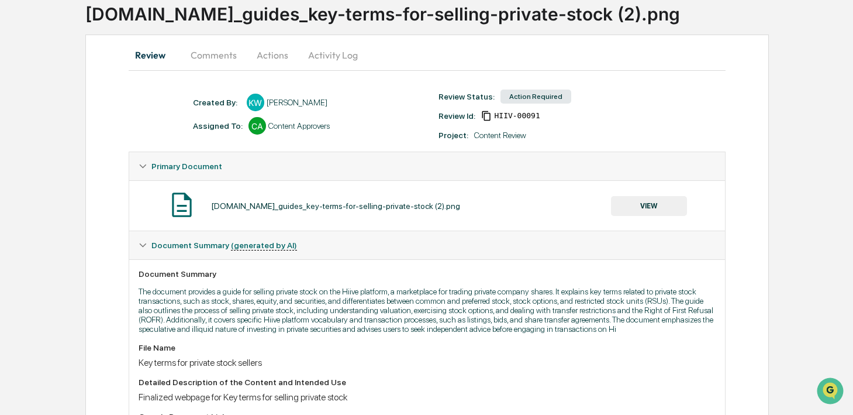
scroll to position [0, 0]
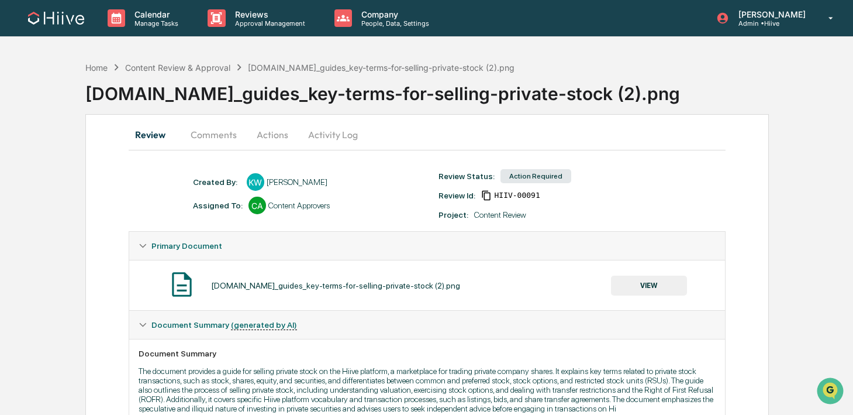
click at [220, 141] on button "Comments" at bounding box center [213, 134] width 65 height 28
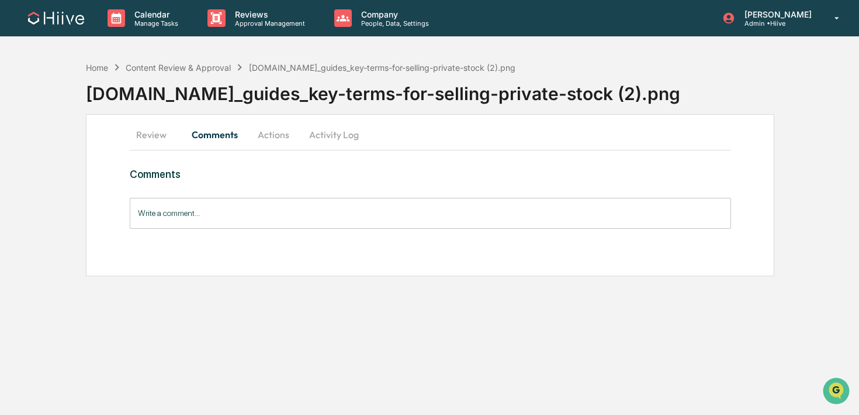
click at [194, 214] on input "Write a comment..." at bounding box center [431, 213] width 602 height 31
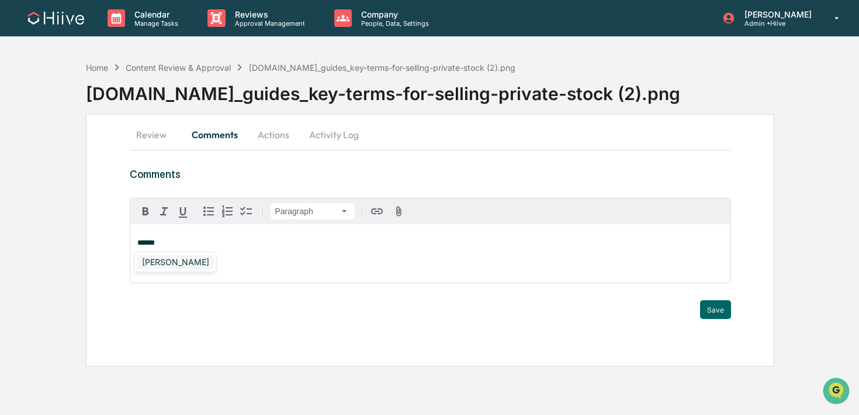
click at [169, 258] on div "[PERSON_NAME]" at bounding box center [175, 261] width 77 height 15
click at [710, 315] on button "Save" at bounding box center [715, 309] width 31 height 19
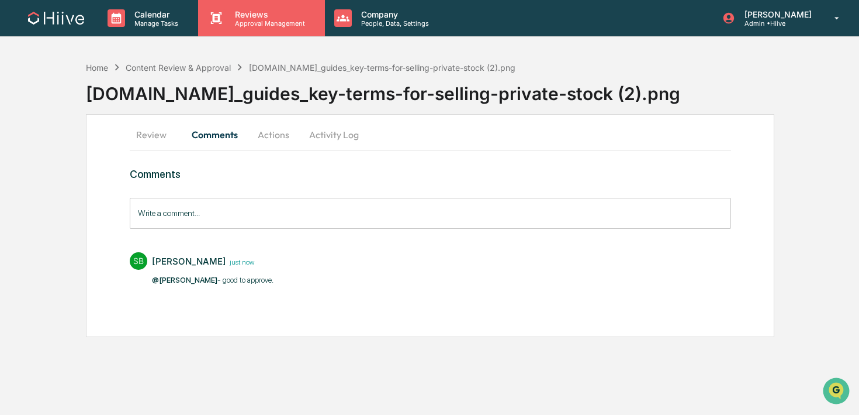
click at [233, 26] on p "Approval Management" at bounding box center [268, 23] width 85 height 8
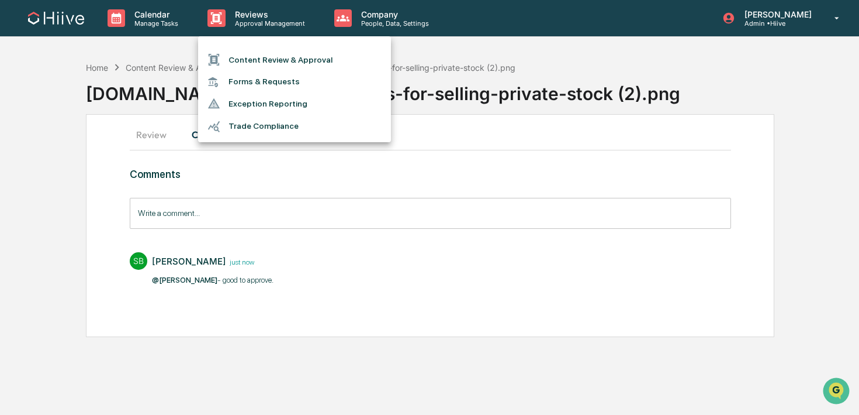
click at [228, 53] on div at bounding box center [218, 59] width 21 height 13
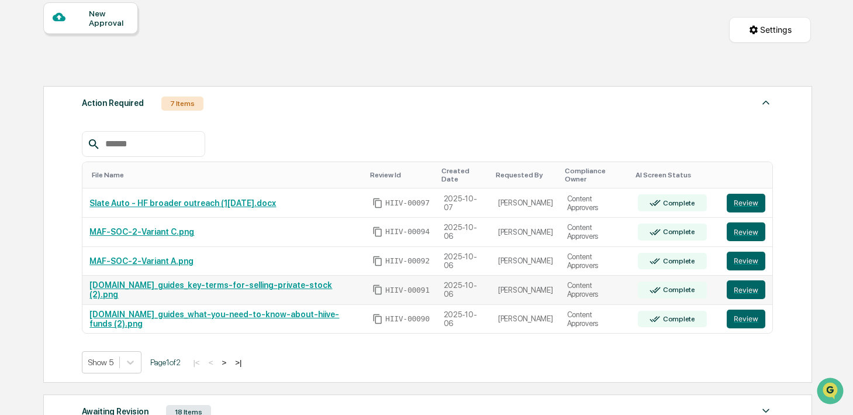
scroll to position [113, 0]
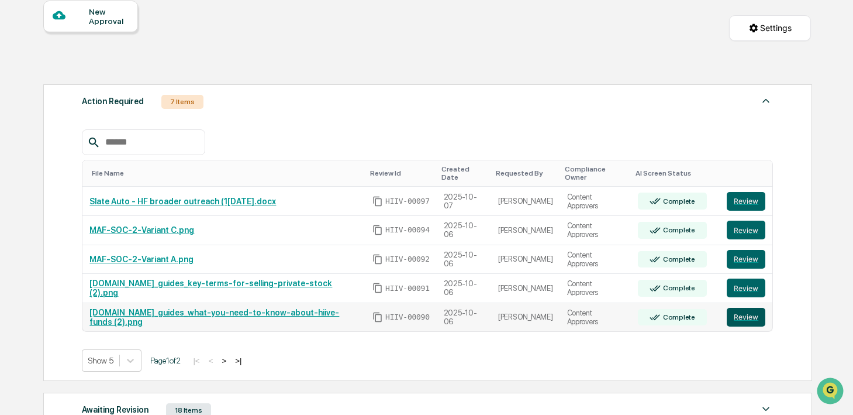
click at [745, 312] on button "Review" at bounding box center [746, 317] width 39 height 19
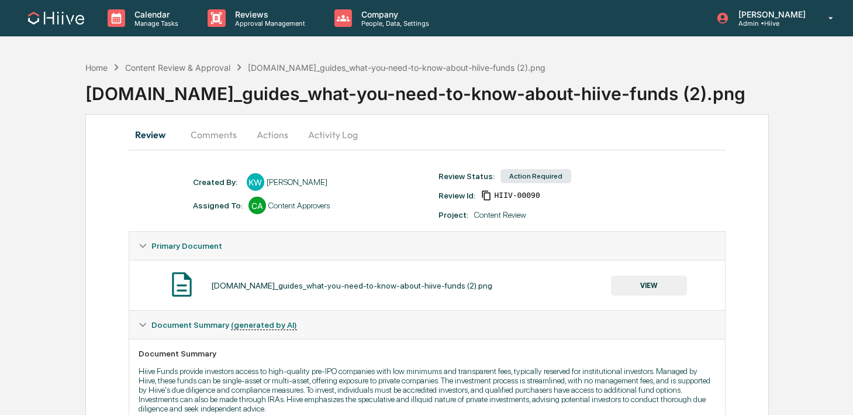
click at [650, 284] on button "VIEW" at bounding box center [649, 285] width 76 height 20
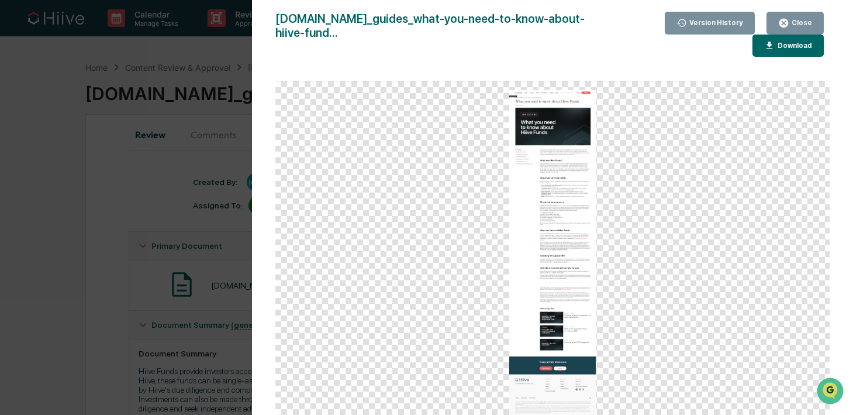
click at [216, 228] on div "Version History 1[DATE]9:49 PM[PERSON_NAME] [DOMAIN_NAME]_guides_what-you-need-…" at bounding box center [426, 207] width 853 height 415
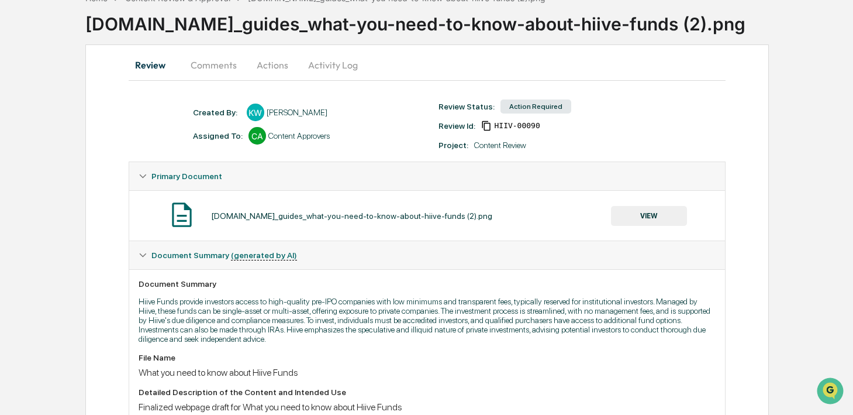
click at [212, 63] on button "Comments" at bounding box center [213, 65] width 65 height 28
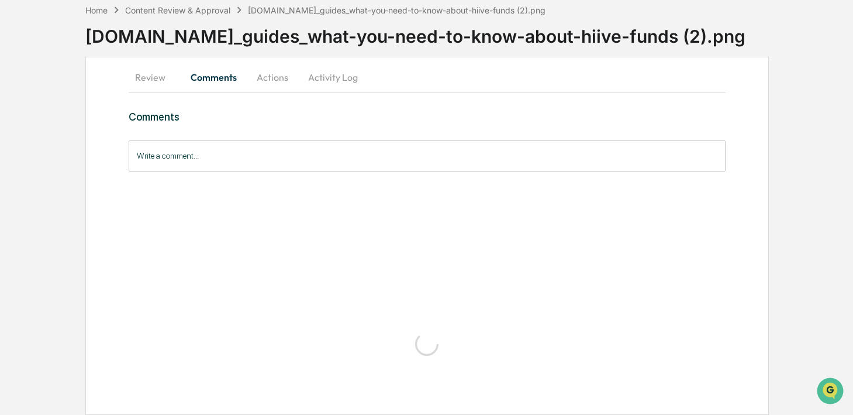
click at [201, 152] on div "Write a comment... Write a comment..." at bounding box center [427, 155] width 597 height 31
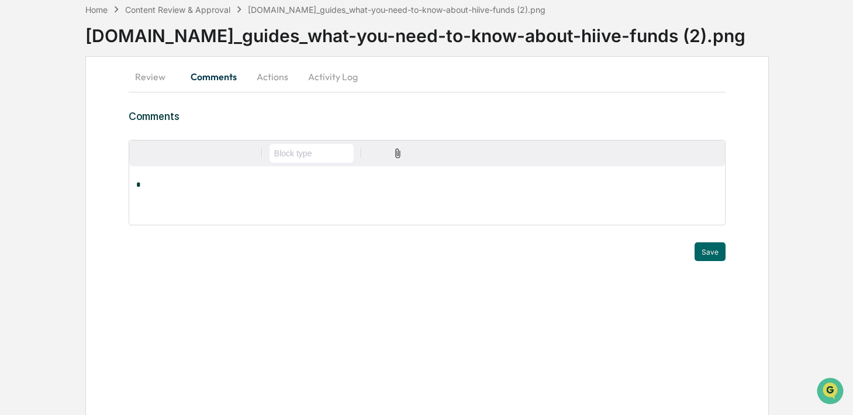
scroll to position [12, 0]
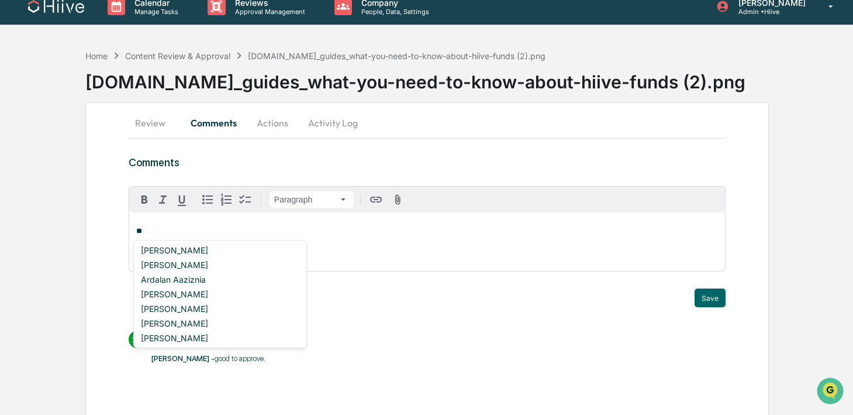
click at [320, 293] on div "Save" at bounding box center [427, 297] width 597 height 19
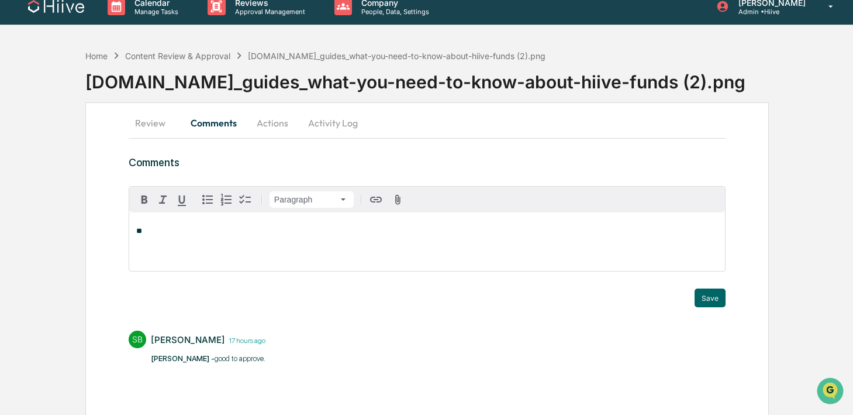
click at [337, 234] on p "**" at bounding box center [427, 231] width 582 height 8
click at [260, 20] on div "Reviews Approval Management" at bounding box center [261, 6] width 126 height 36
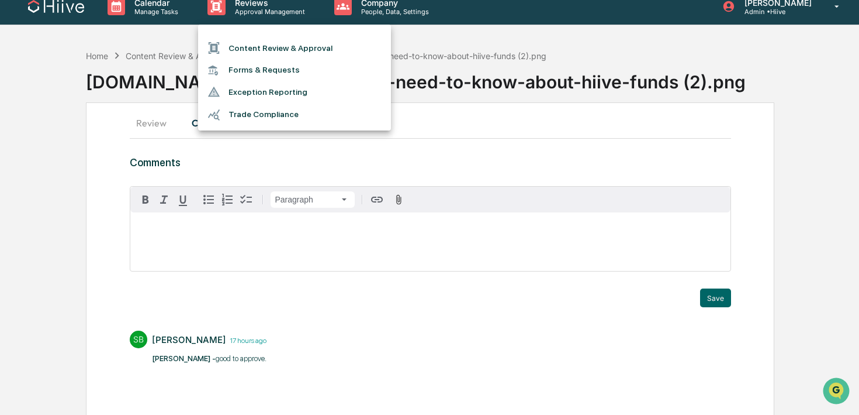
click at [245, 51] on li "Content Review & Approval" at bounding box center [294, 48] width 193 height 22
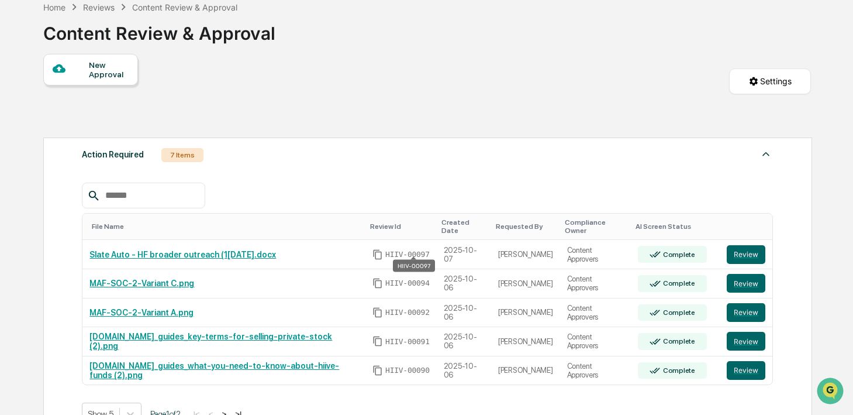
scroll to position [122, 0]
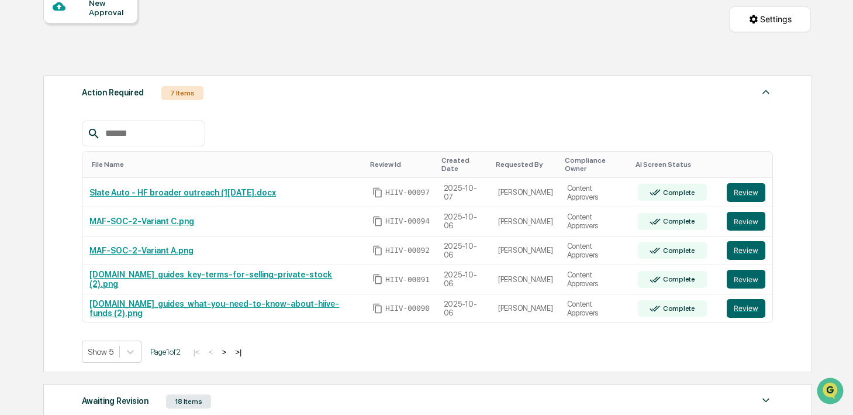
click at [230, 347] on button ">" at bounding box center [224, 352] width 12 height 10
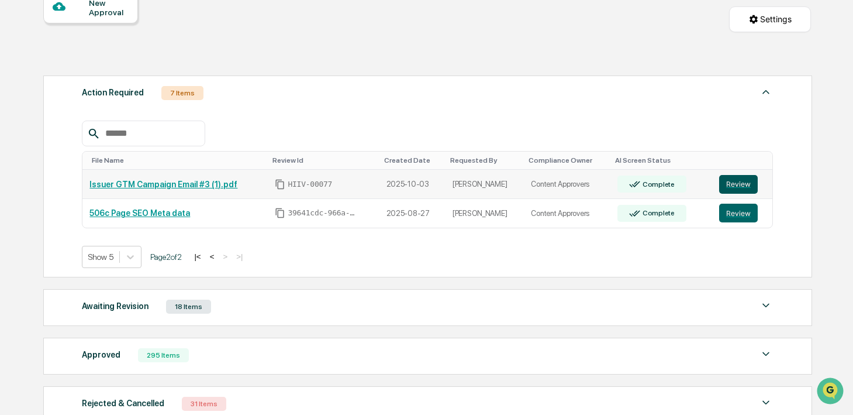
click at [747, 190] on button "Review" at bounding box center [738, 184] width 39 height 19
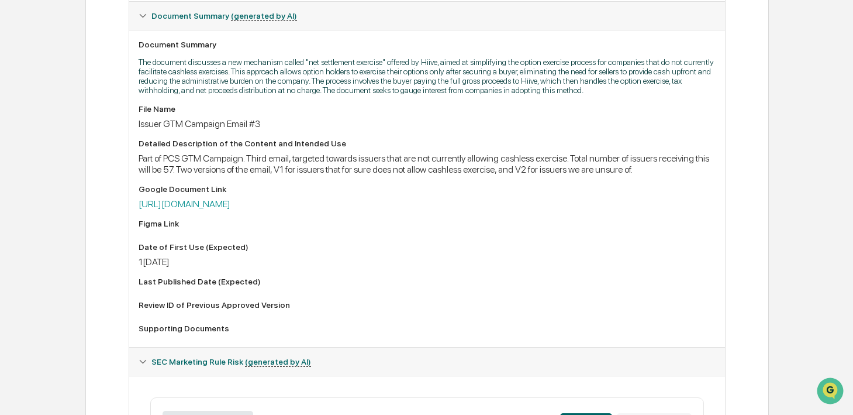
scroll to position [312, 0]
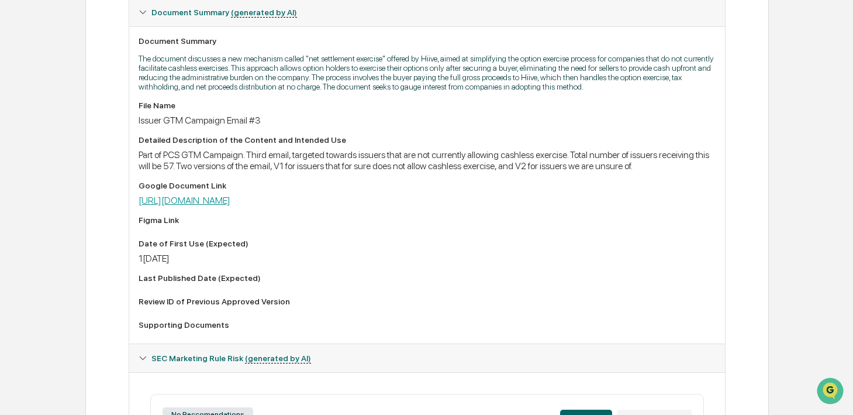
click at [230, 206] on link "[URL][DOMAIN_NAME]" at bounding box center [185, 200] width 92 height 11
click at [317, 144] on div "Detailed Description of the Content and Intended Use" at bounding box center [427, 139] width 577 height 9
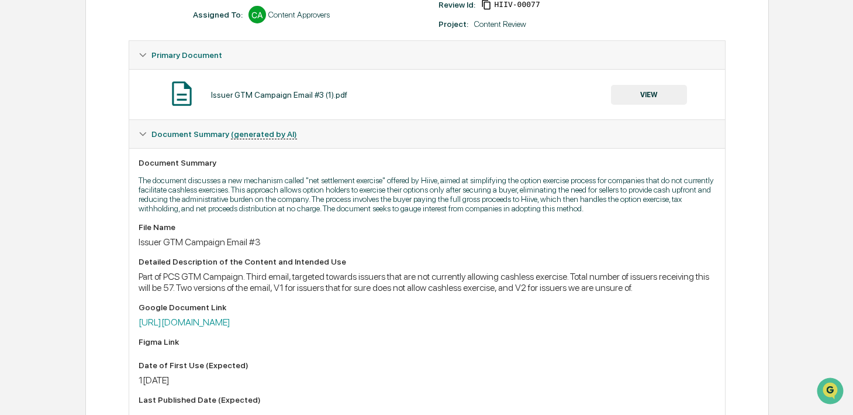
scroll to position [0, 0]
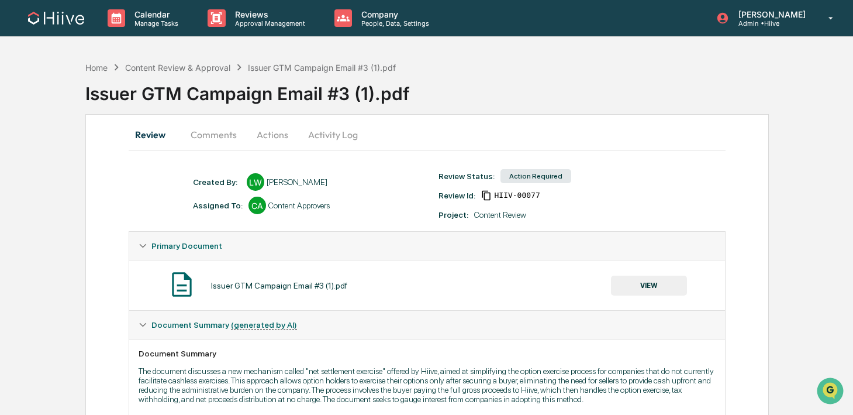
click at [327, 133] on button "Activity Log" at bounding box center [333, 134] width 68 height 28
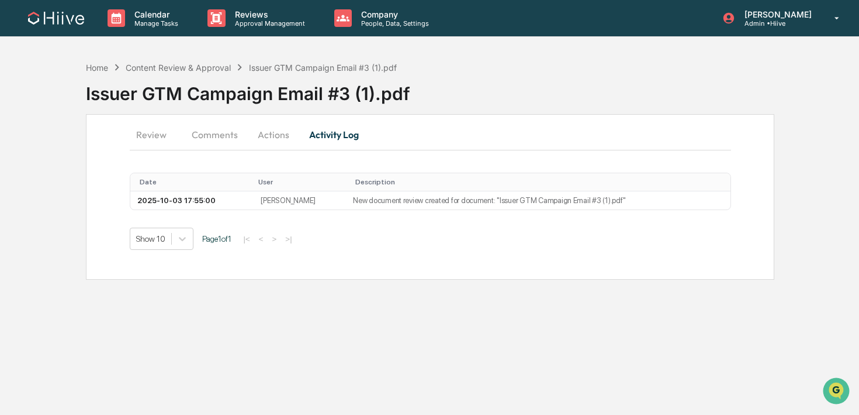
click at [286, 136] on button "Actions" at bounding box center [273, 134] width 53 height 28
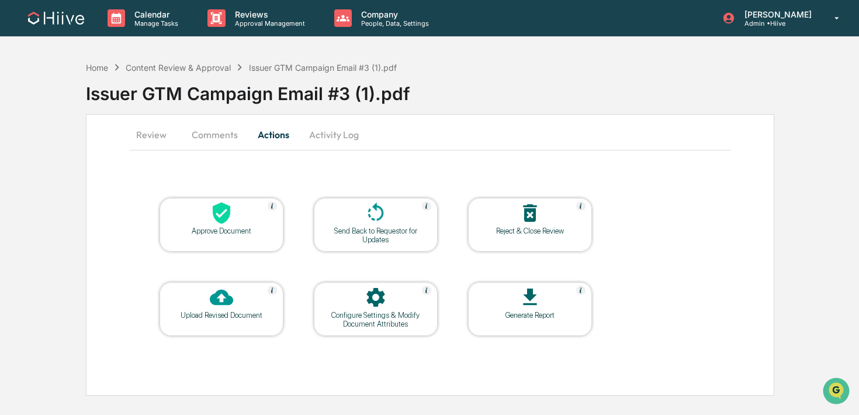
click at [361, 226] on div "Send Back to Requestor for Updates" at bounding box center [375, 235] width 105 height 18
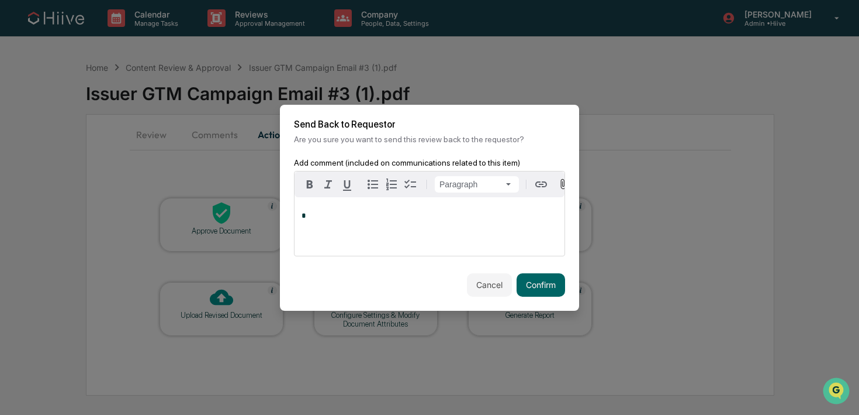
click at [428, 222] on div "*" at bounding box center [430, 226] width 270 height 58
click at [537, 286] on button "Confirm" at bounding box center [541, 284] width 49 height 23
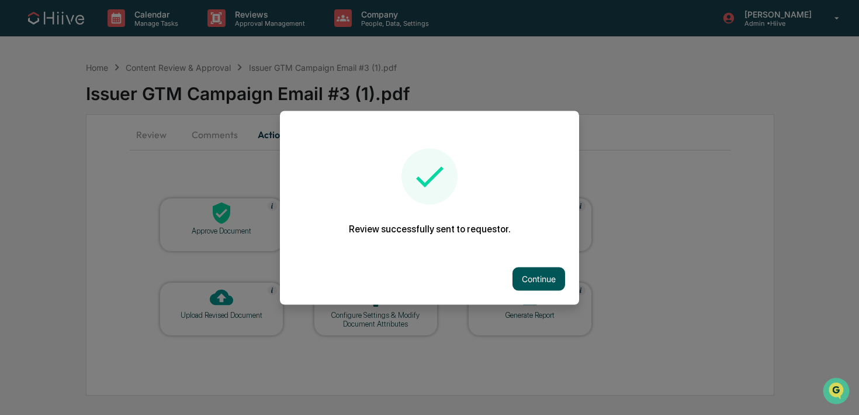
click at [515, 270] on button "Continue" at bounding box center [539, 278] width 53 height 23
